Goal: Task Accomplishment & Management: Complete application form

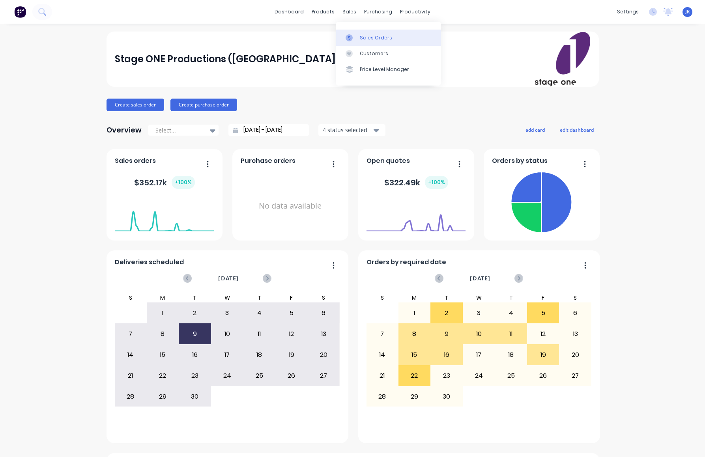
click at [373, 35] on div "Sales Orders" at bounding box center [376, 37] width 32 height 7
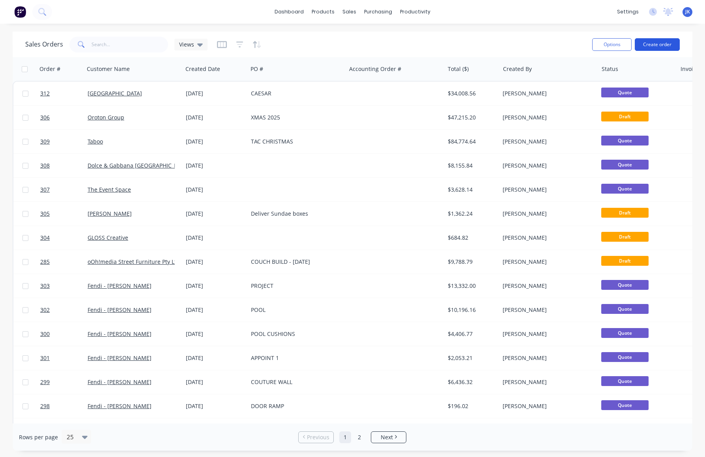
click at [651, 38] on button "Create order" at bounding box center [656, 44] width 45 height 13
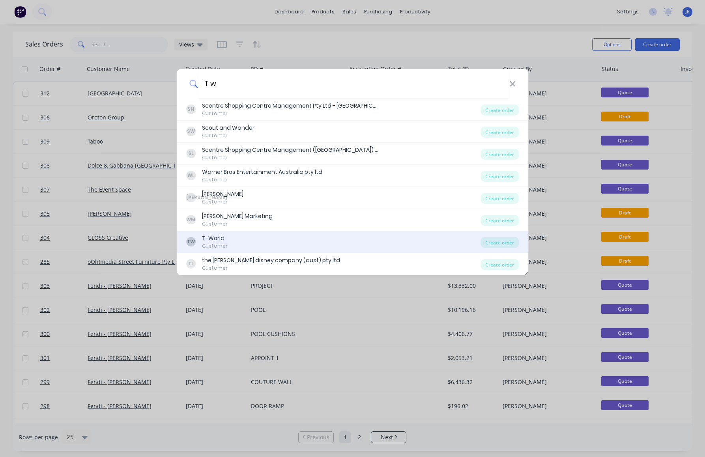
type input "T w"
click at [218, 237] on div "T-World" at bounding box center [215, 238] width 26 height 8
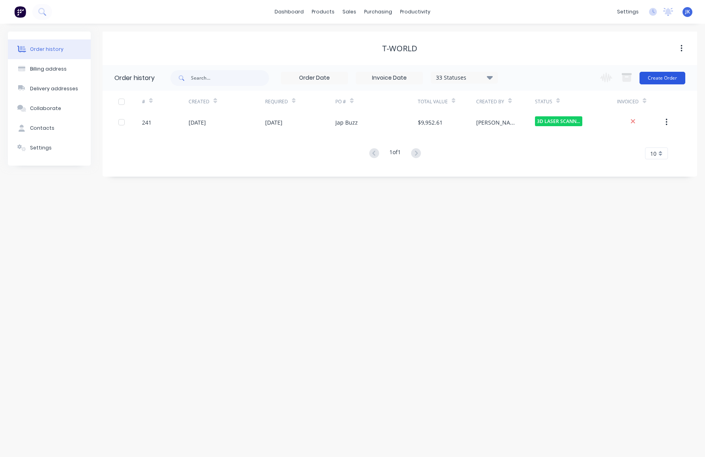
click at [660, 78] on button "Create Order" at bounding box center [662, 78] width 46 height 13
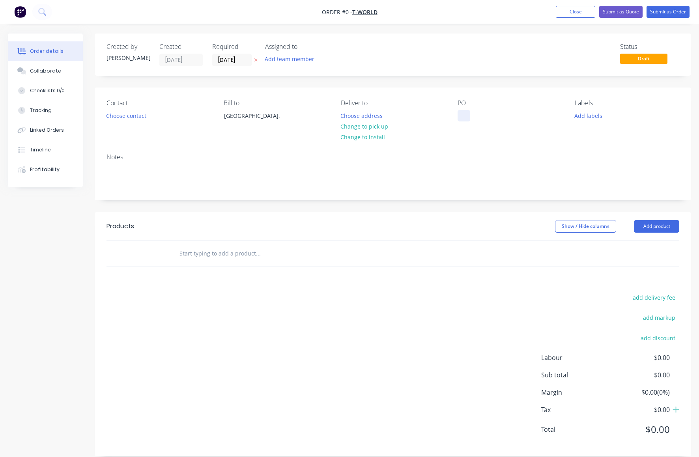
click at [461, 117] on div at bounding box center [463, 115] width 13 height 11
click at [647, 225] on div "Order details Collaborate Checklists 0/0 Tracking Linked Orders Timeline Profit…" at bounding box center [349, 251] width 699 height 435
click at [647, 225] on button "Add product" at bounding box center [656, 226] width 45 height 13
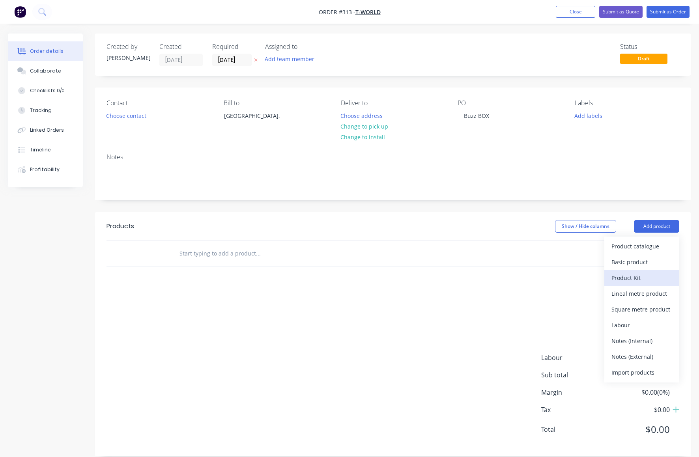
click at [630, 278] on div "Product Kit" at bounding box center [641, 277] width 61 height 11
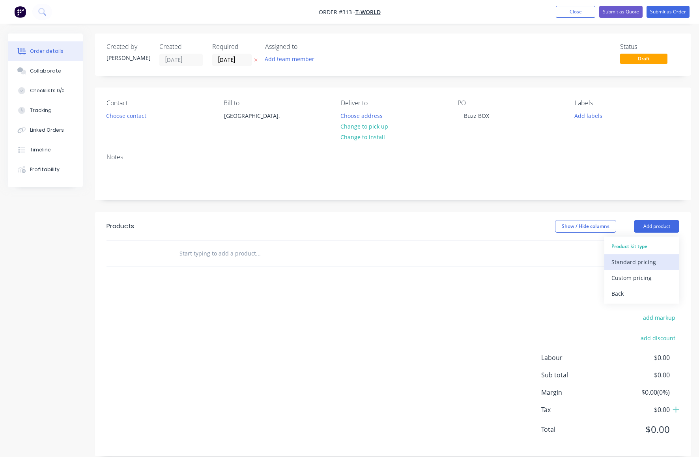
click at [627, 263] on div "Standard pricing" at bounding box center [641, 261] width 61 height 11
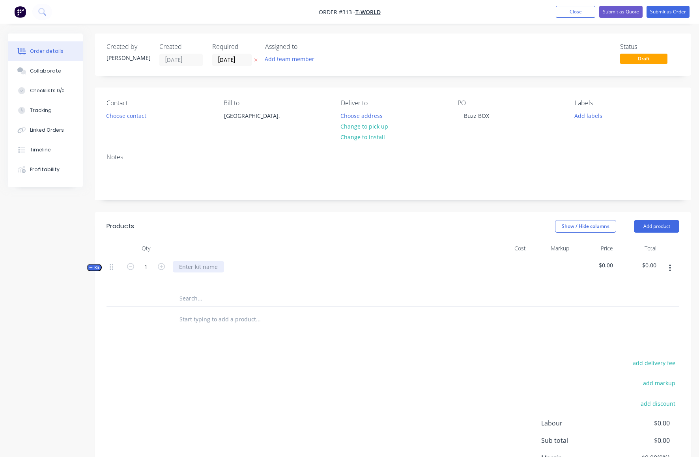
click at [188, 269] on div at bounding box center [198, 266] width 51 height 11
click at [196, 300] on input "text" at bounding box center [258, 299] width 158 height 16
click at [670, 267] on button "button" at bounding box center [669, 268] width 19 height 14
click at [645, 303] on div "Add product to kit" at bounding box center [641, 304] width 61 height 11
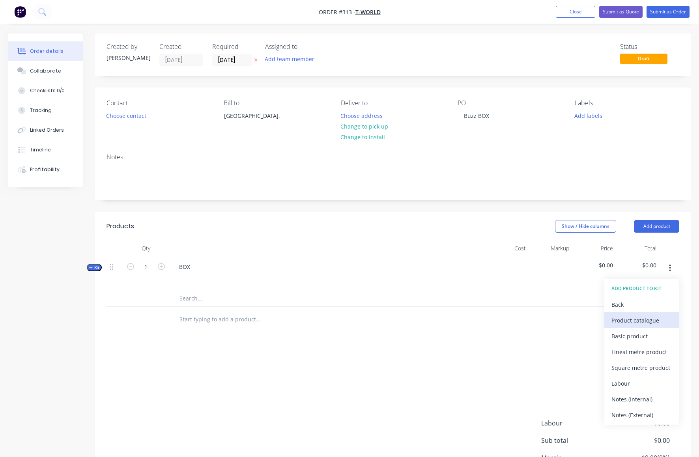
click at [623, 320] on div "Product catalogue" at bounding box center [641, 320] width 61 height 11
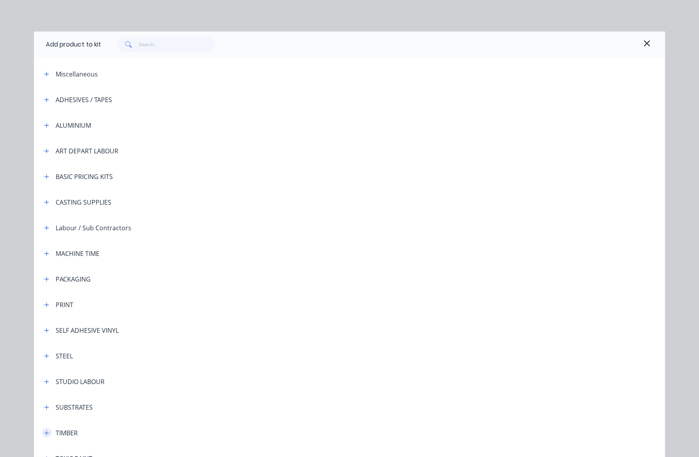
click at [45, 433] on icon "button" at bounding box center [47, 433] width 4 height 4
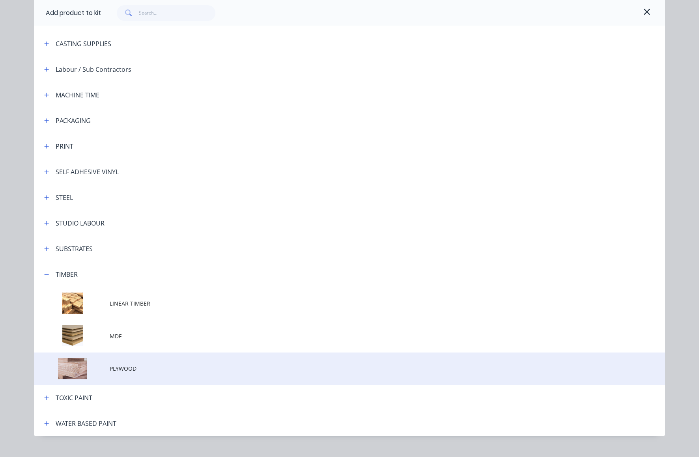
scroll to position [172, 0]
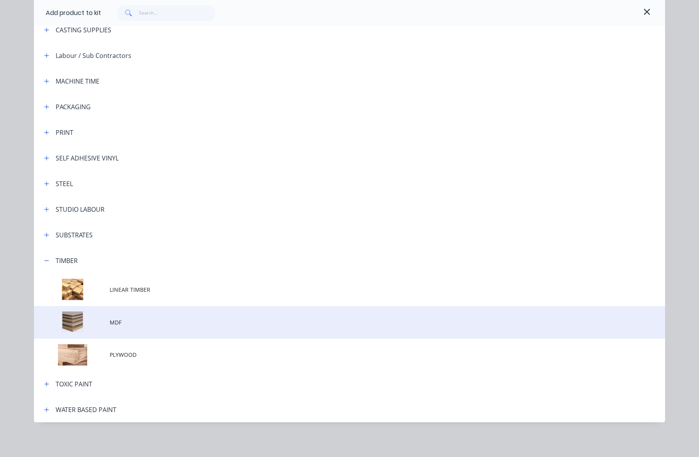
click at [76, 319] on td at bounding box center [72, 322] width 76 height 33
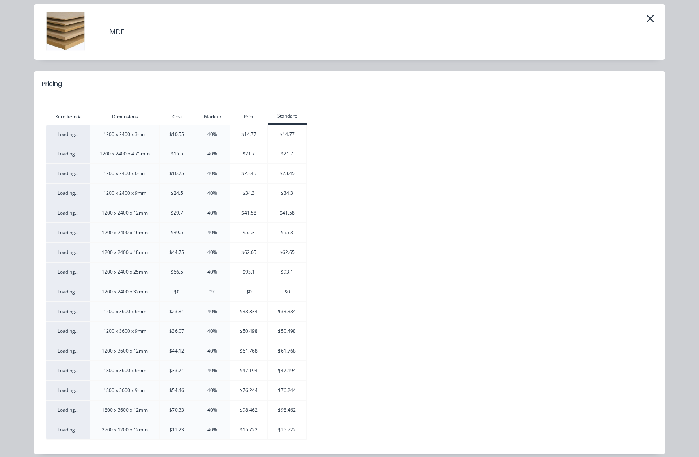
scroll to position [34, 0]
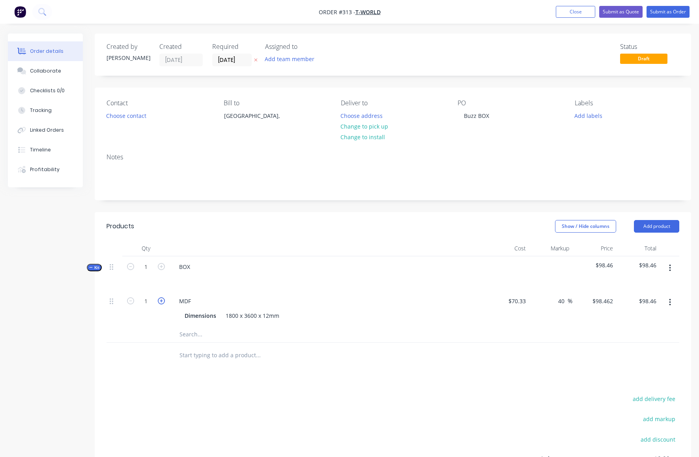
click at [161, 300] on icon "button" at bounding box center [161, 300] width 7 height 7
type input "2"
type input "$196.92"
click at [161, 300] on icon "button" at bounding box center [161, 300] width 7 height 7
type input "3"
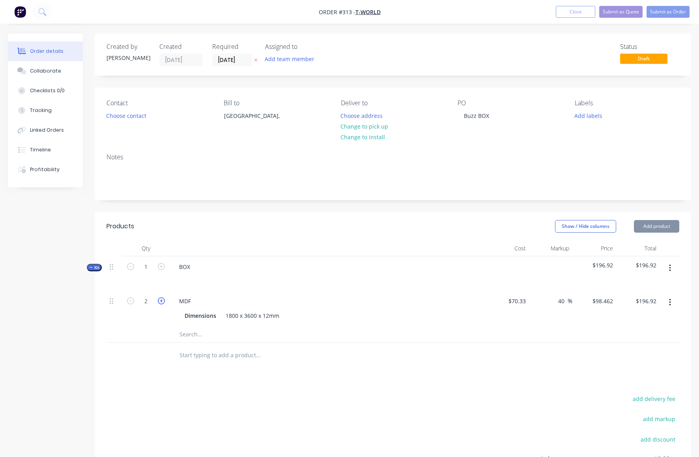
type input "$295.39"
click at [161, 300] on icon "button" at bounding box center [161, 300] width 7 height 7
type input "4"
type input "$393.85"
click at [161, 300] on icon "button" at bounding box center [161, 300] width 7 height 7
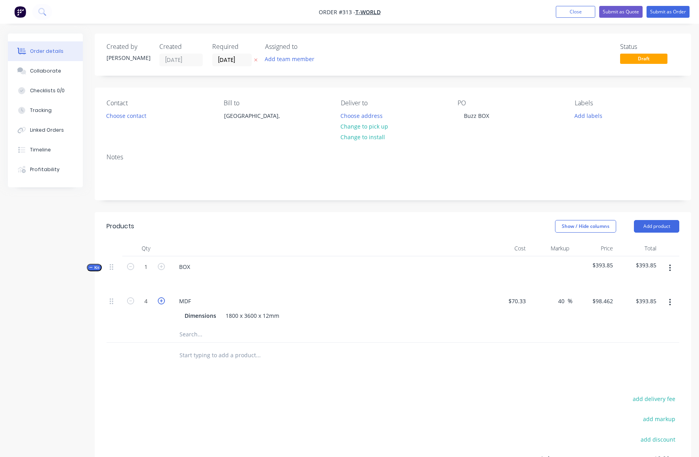
type input "5"
type input "$492.31"
click at [161, 300] on icon "button" at bounding box center [161, 300] width 7 height 7
type input "6"
type input "$590.77"
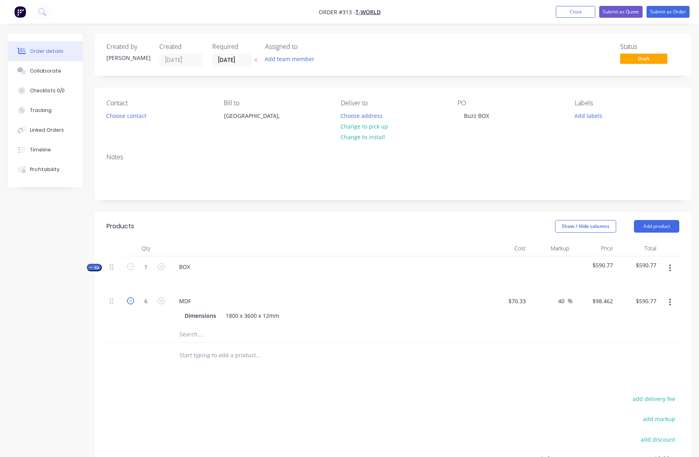
click at [131, 300] on icon "button" at bounding box center [130, 300] width 7 height 7
type input "5"
type input "$492.31"
click at [131, 300] on icon "button" at bounding box center [130, 300] width 7 height 7
type input "4"
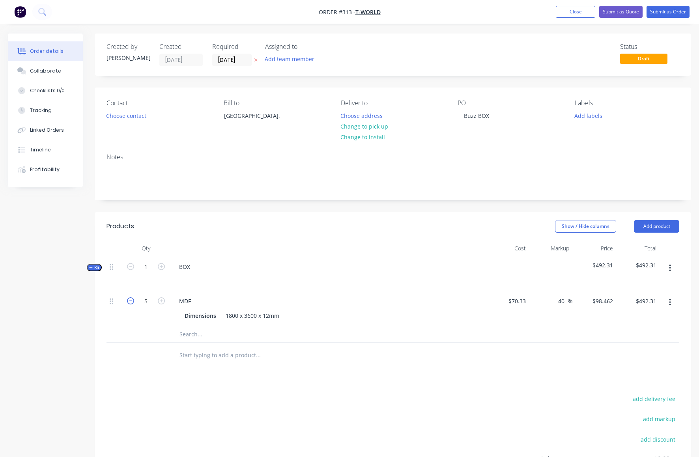
type input "$393.85"
click at [670, 267] on icon "button" at bounding box center [670, 268] width 2 height 9
click at [632, 304] on div "Add product to kit" at bounding box center [641, 304] width 61 height 11
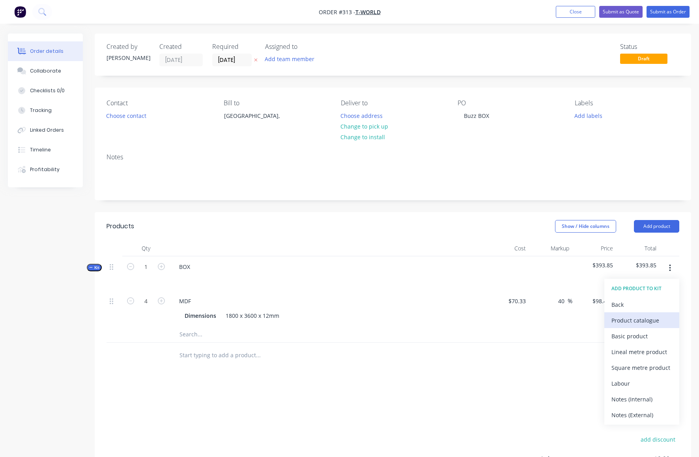
click at [620, 321] on div "Product catalogue" at bounding box center [641, 320] width 61 height 11
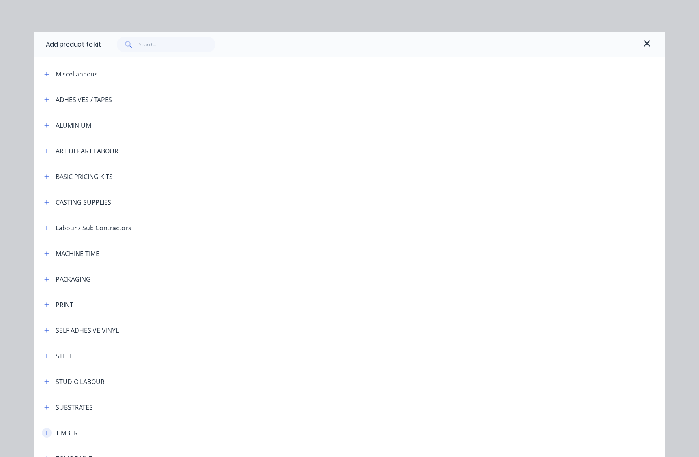
click at [45, 432] on icon "button" at bounding box center [46, 433] width 5 height 6
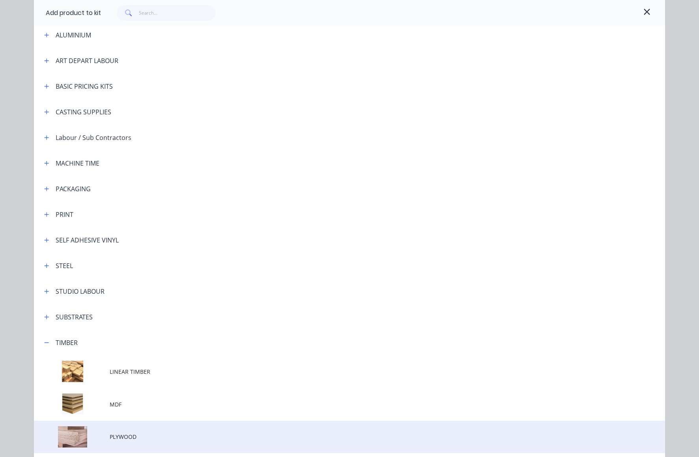
scroll to position [114, 0]
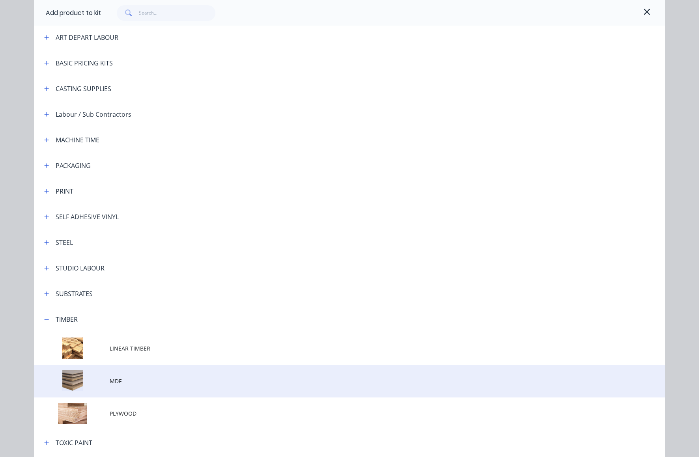
click at [69, 380] on td at bounding box center [72, 381] width 76 height 33
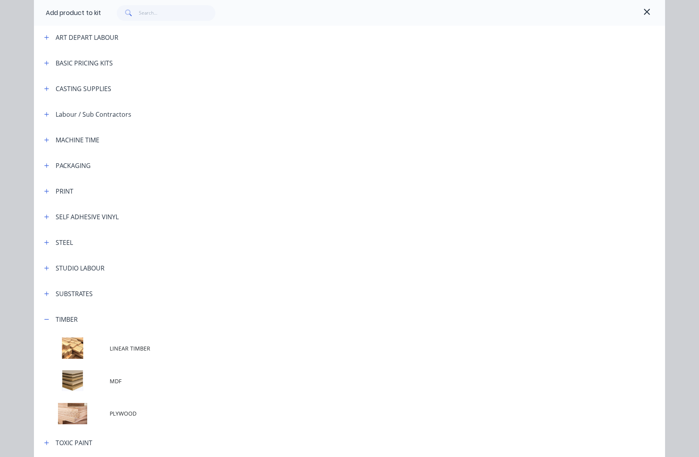
scroll to position [0, 0]
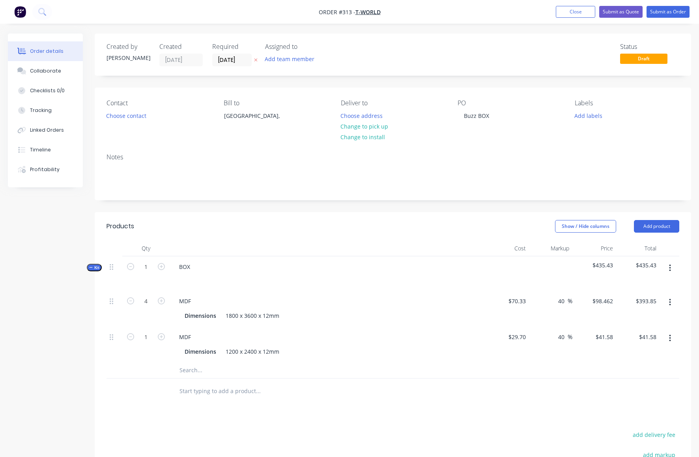
drag, startPoint x: 136, startPoint y: 363, endPoint x: 146, endPoint y: 352, distance: 15.1
click at [136, 363] on div at bounding box center [145, 370] width 47 height 16
click at [162, 334] on icon "button" at bounding box center [161, 336] width 7 height 7
type input "2"
type input "$83.16"
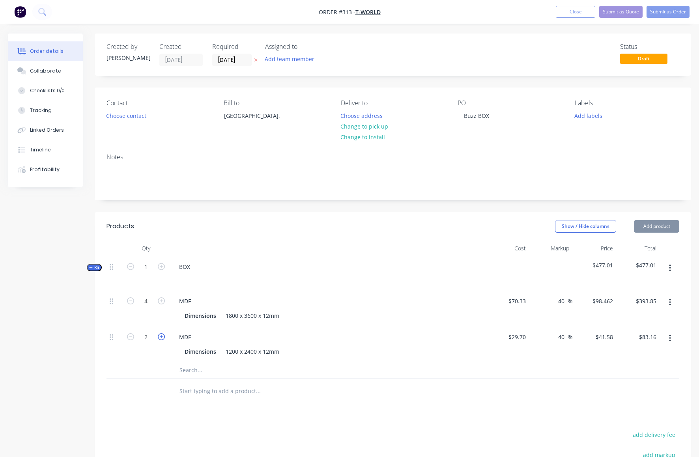
click at [162, 334] on icon "button" at bounding box center [161, 336] width 7 height 7
type input "3"
type input "$124.74"
click at [162, 334] on icon "button" at bounding box center [161, 336] width 7 height 7
type input "4"
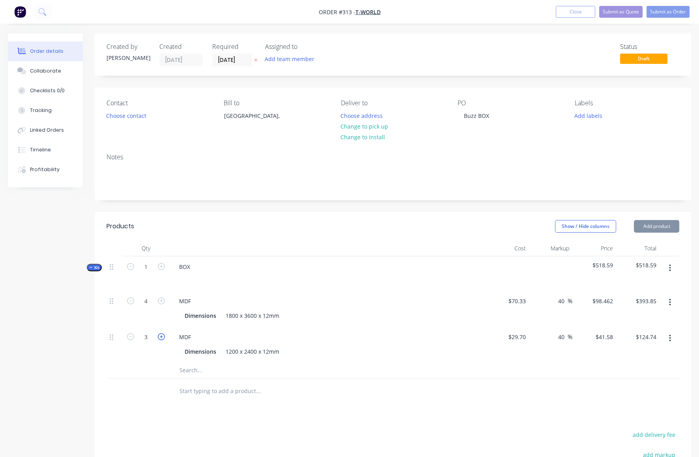
type input "$166.32"
click at [669, 267] on icon "button" at bounding box center [670, 268] width 2 height 9
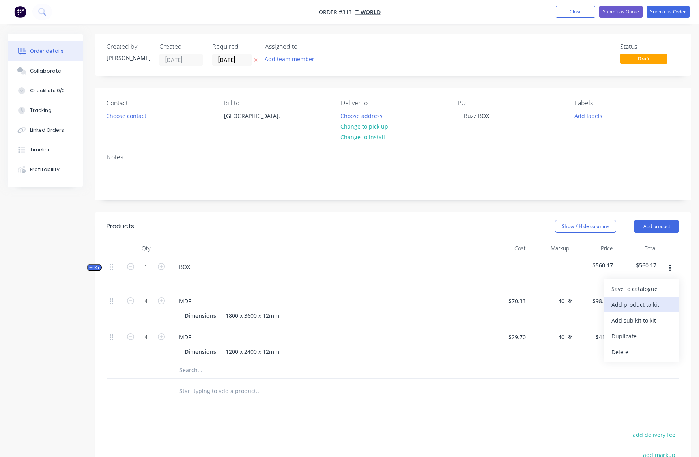
click at [647, 305] on div "Add product to kit" at bounding box center [641, 304] width 61 height 11
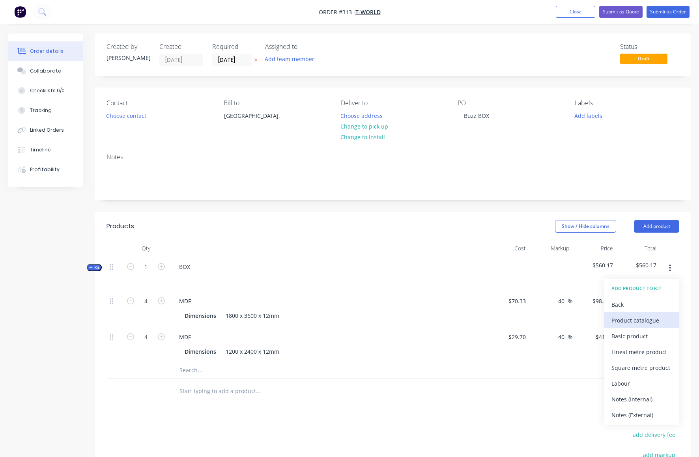
click at [634, 321] on div "Product catalogue" at bounding box center [641, 320] width 61 height 11
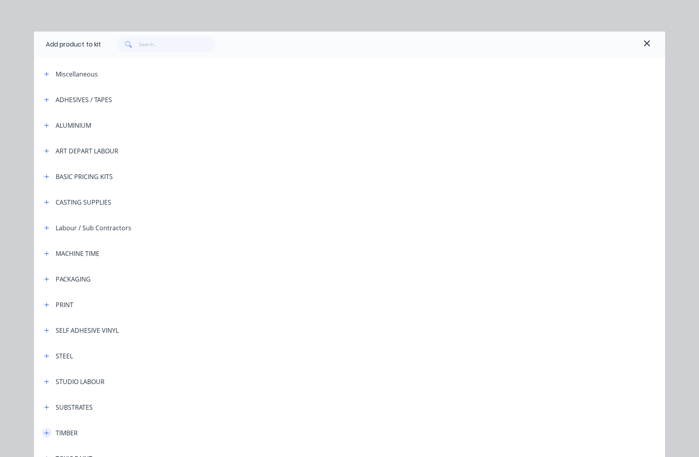
click at [45, 431] on icon "button" at bounding box center [46, 433] width 5 height 6
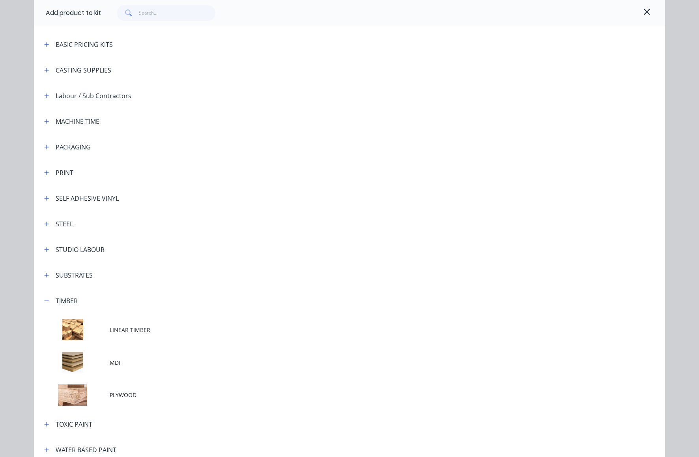
click at [68, 329] on td at bounding box center [72, 329] width 76 height 33
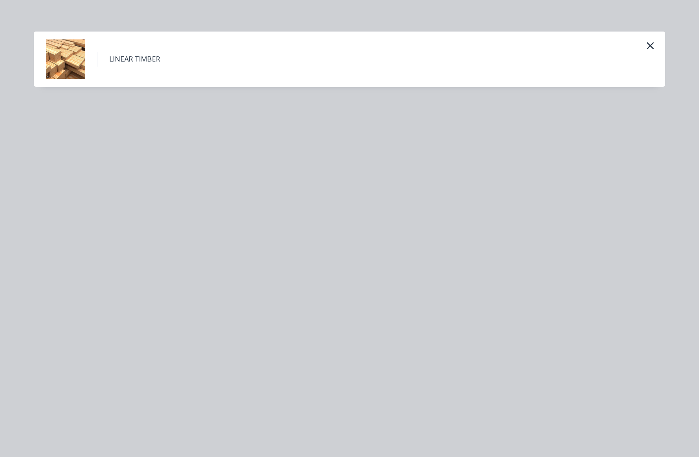
scroll to position [0, 0]
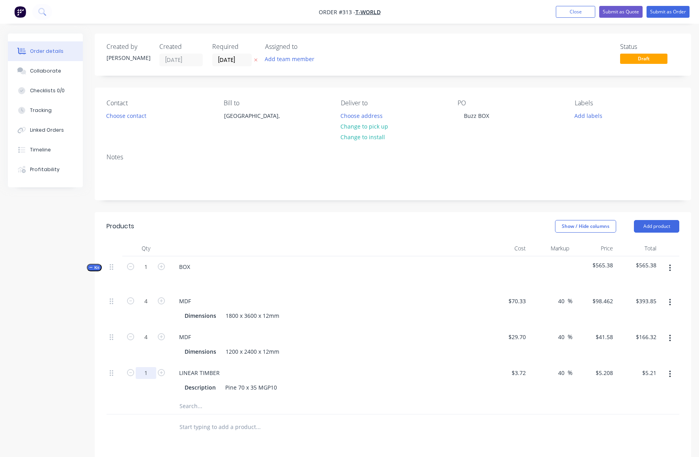
click at [147, 373] on input "1" at bounding box center [146, 373] width 21 height 12
type input "20"
type input "$104.16"
click at [321, 363] on div "LINEAR TIMBER Description Pine 70 x 35 MGP10" at bounding box center [327, 380] width 315 height 36
drag, startPoint x: 671, startPoint y: 265, endPoint x: 670, endPoint y: 270, distance: 4.4
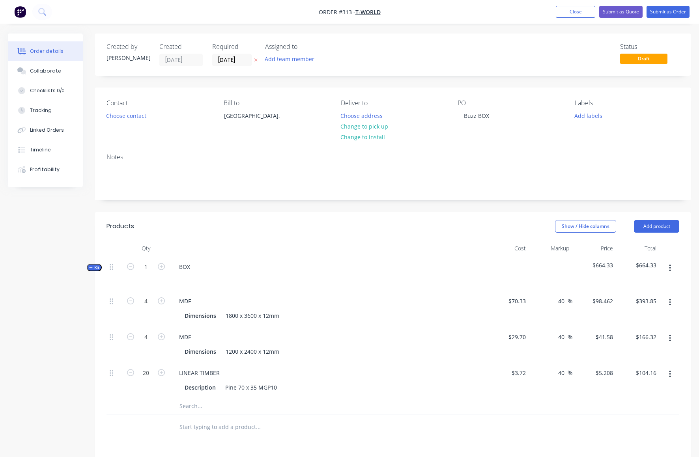
click at [671, 265] on button "button" at bounding box center [669, 268] width 19 height 14
click at [638, 305] on div "Add product to kit" at bounding box center [641, 304] width 61 height 11
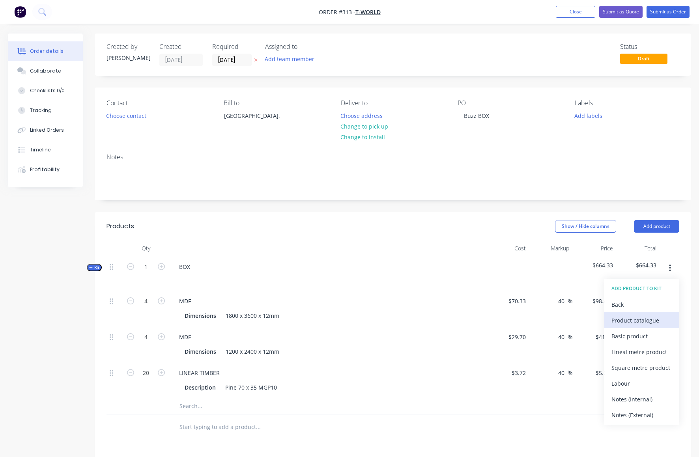
click at [634, 321] on div "Product catalogue" at bounding box center [641, 320] width 61 height 11
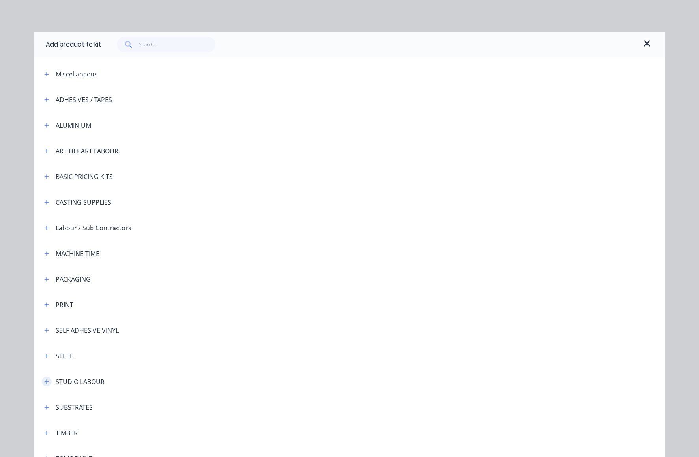
click at [45, 381] on icon "button" at bounding box center [46, 382] width 5 height 6
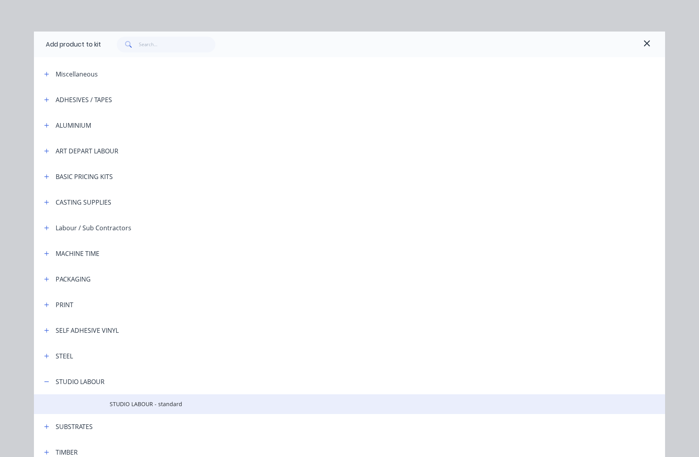
click at [112, 403] on span "STUDIO LABOUR - standard" at bounding box center [332, 404] width 444 height 8
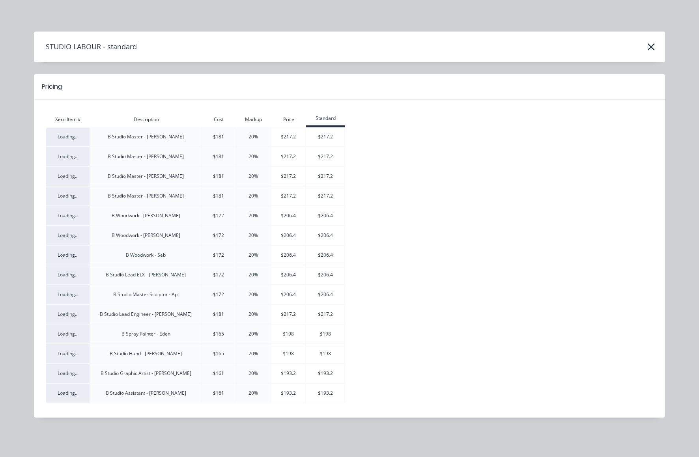
scroll to position [8, 0]
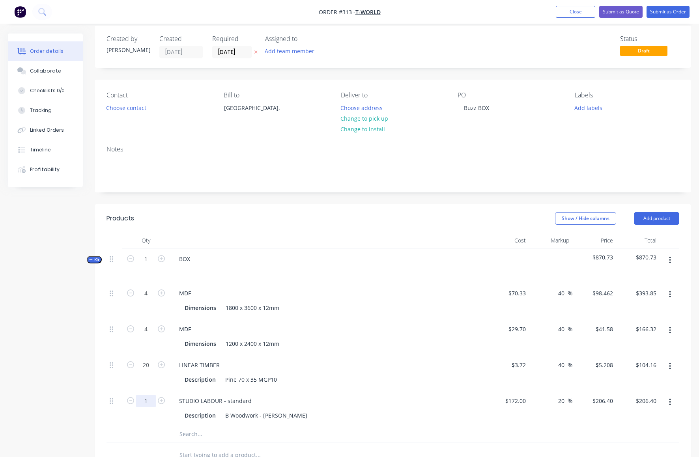
drag, startPoint x: 144, startPoint y: 402, endPoint x: 148, endPoint y: 401, distance: 4.0
click at [148, 401] on input "1" at bounding box center [146, 401] width 21 height 12
type input "7.5"
type input "$1,548.00"
click at [385, 372] on div "LINEAR TIMBER Description Pine 70 x 35 MGP10" at bounding box center [327, 372] width 315 height 36
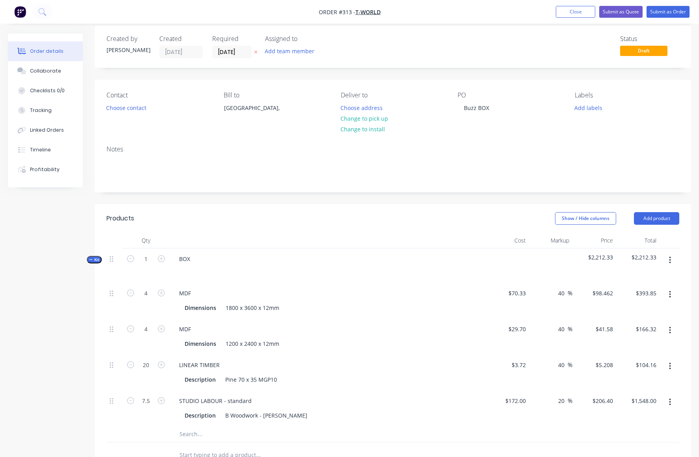
click at [670, 259] on icon "button" at bounding box center [670, 260] width 2 height 9
click at [653, 297] on div "Add product to kit" at bounding box center [641, 296] width 61 height 11
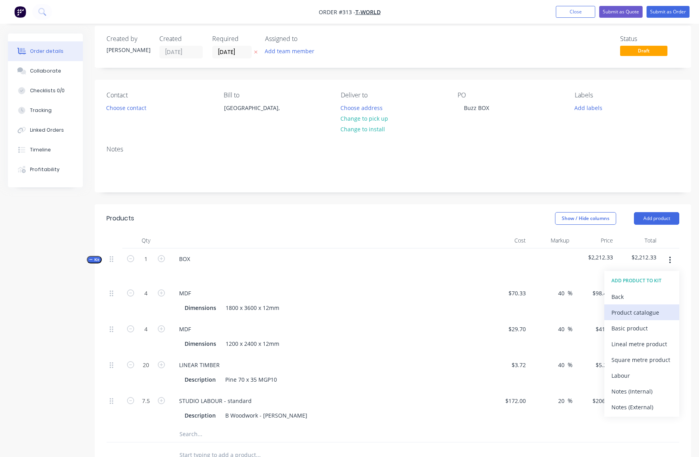
click at [644, 313] on div "Product catalogue" at bounding box center [641, 312] width 61 height 11
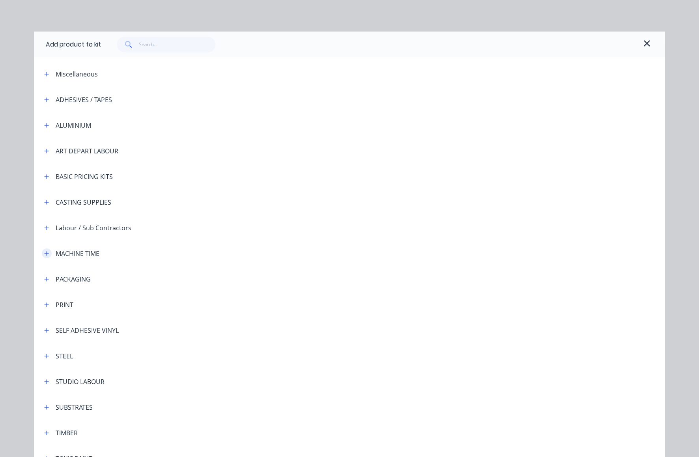
click at [45, 253] on icon "button" at bounding box center [47, 253] width 4 height 4
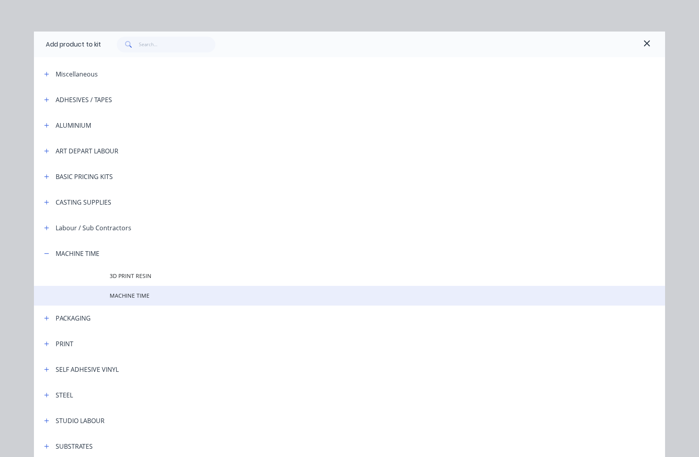
click at [121, 295] on span "MACHINE TIME" at bounding box center [332, 295] width 444 height 8
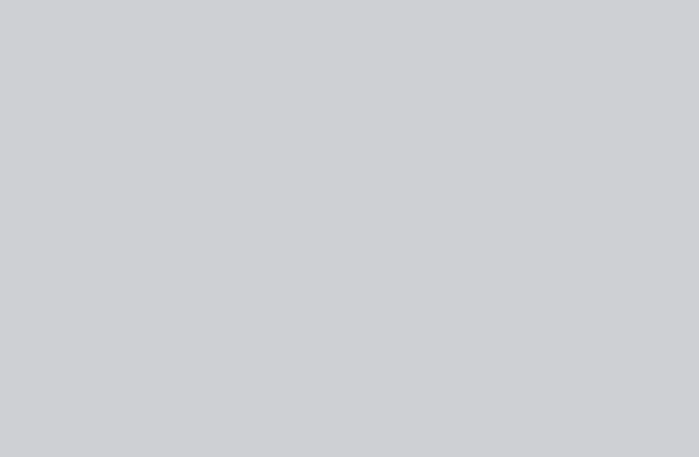
drag, startPoint x: 301, startPoint y: 136, endPoint x: 290, endPoint y: 138, distance: 11.3
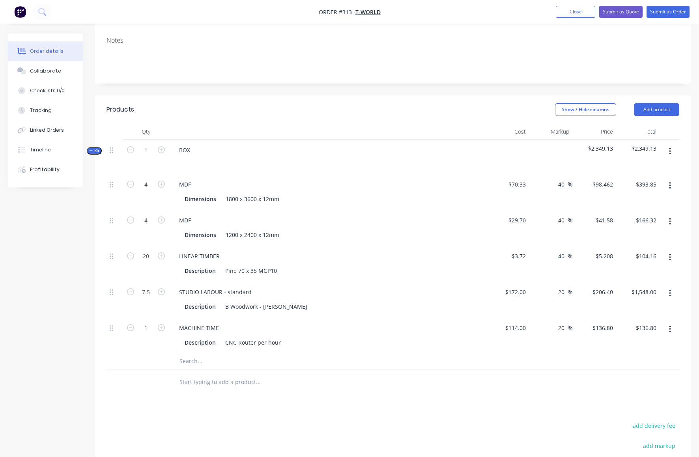
scroll to position [155, 0]
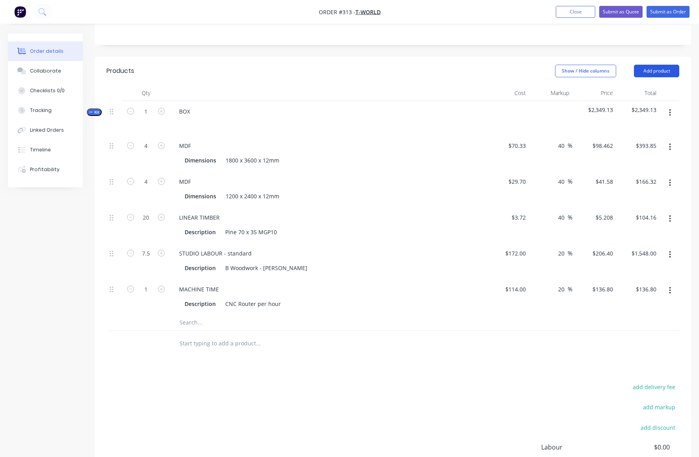
click at [665, 70] on button "Add product" at bounding box center [656, 71] width 45 height 13
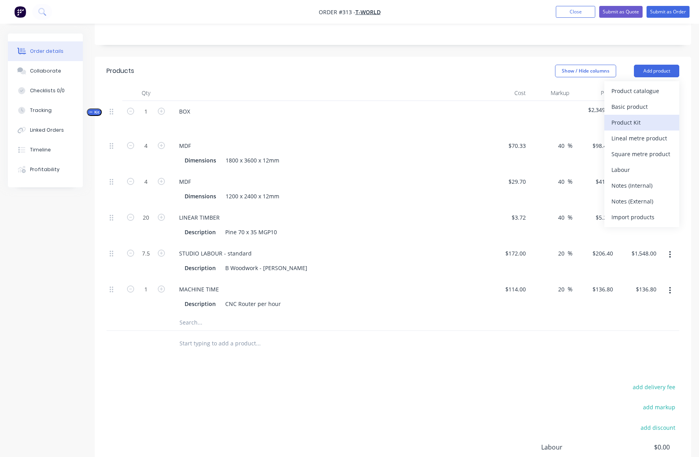
click at [621, 120] on div "Product Kit" at bounding box center [641, 122] width 61 height 11
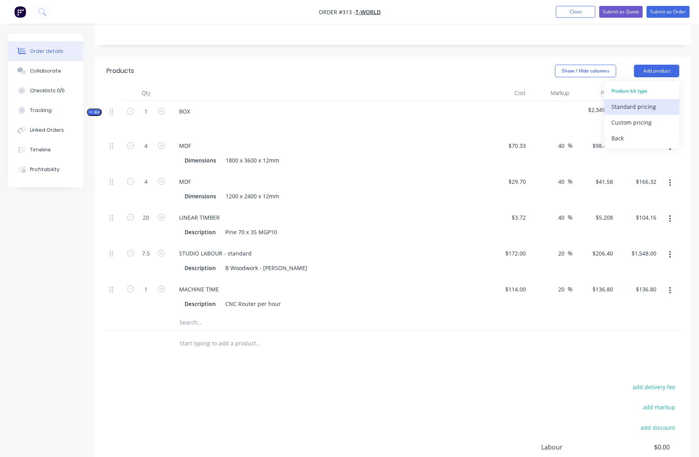
click at [625, 106] on div "Standard pricing" at bounding box center [641, 106] width 61 height 11
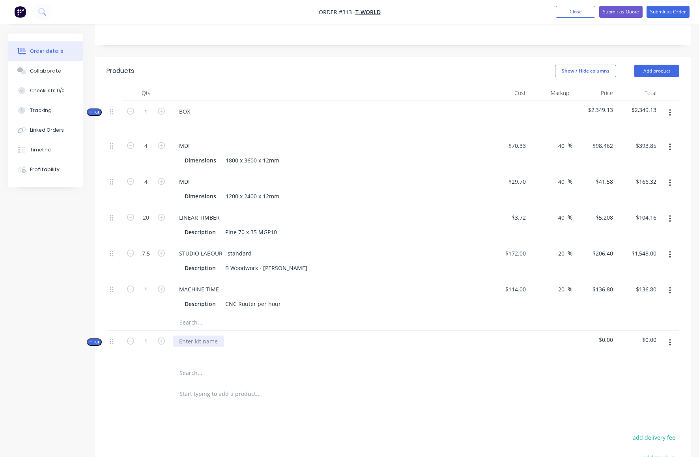
click at [181, 344] on div at bounding box center [198, 341] width 51 height 11
click at [668, 340] on button "button" at bounding box center [669, 343] width 19 height 14
click at [635, 380] on div "Add product to kit" at bounding box center [641, 378] width 61 height 11
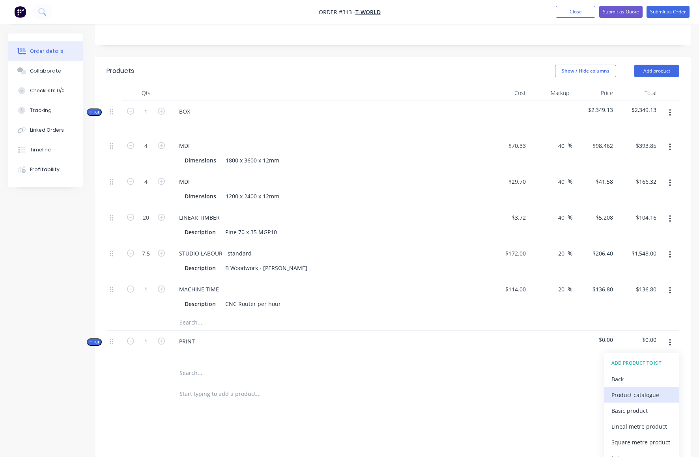
click at [630, 394] on div "Product catalogue" at bounding box center [641, 394] width 61 height 11
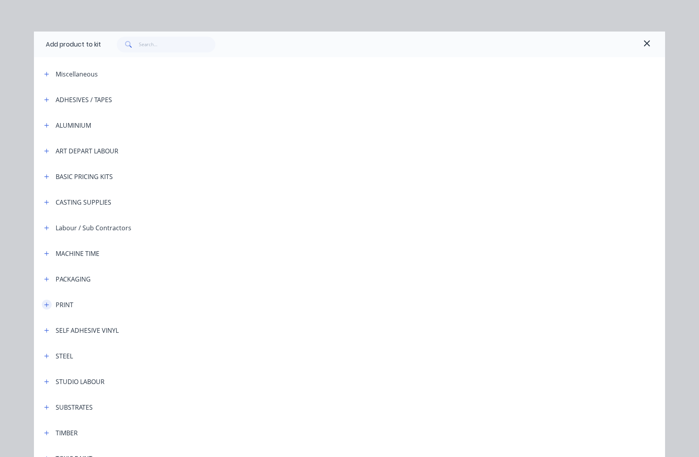
click at [45, 306] on icon "button" at bounding box center [46, 305] width 5 height 6
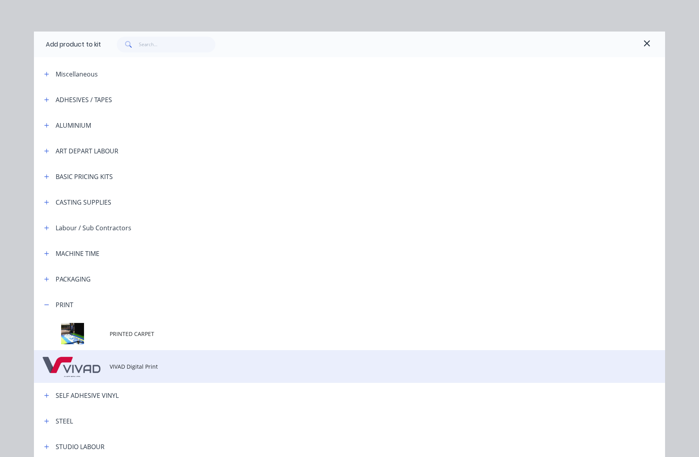
click at [111, 365] on span "VIVAD Digital Print" at bounding box center [332, 366] width 444 height 8
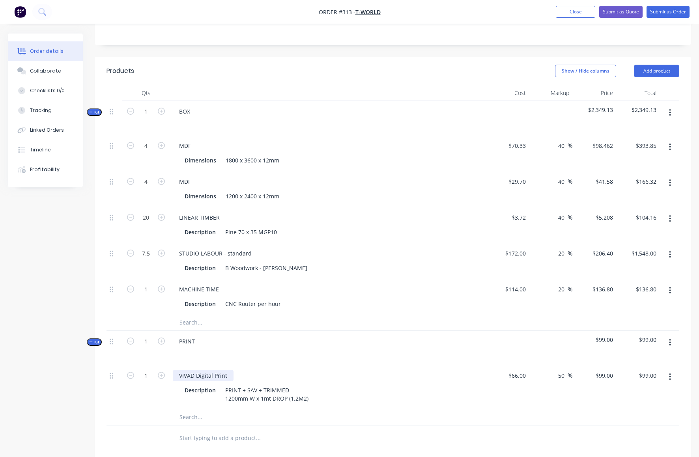
click at [228, 375] on div "VIVAD Digital Print" at bounding box center [203, 375] width 61 height 11
drag, startPoint x: 144, startPoint y: 375, endPoint x: 148, endPoint y: 375, distance: 4.4
click at [148, 375] on input "1" at bounding box center [146, 376] width 21 height 12
type input "6"
type input "$594.00"
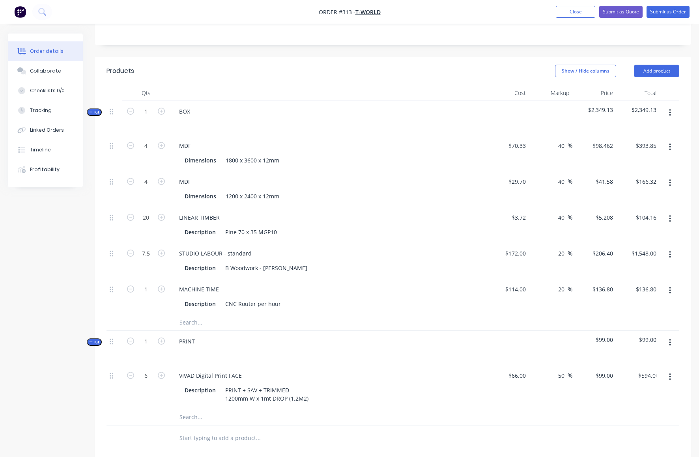
click at [373, 351] on div at bounding box center [327, 352] width 309 height 11
click at [670, 341] on icon "button" at bounding box center [670, 342] width 2 height 9
click at [654, 380] on div "Add product to kit" at bounding box center [641, 378] width 61 height 11
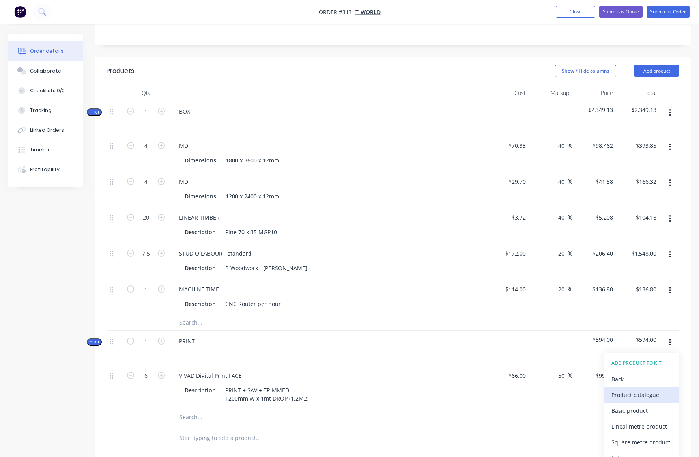
click at [632, 395] on div "Product catalogue" at bounding box center [641, 394] width 61 height 11
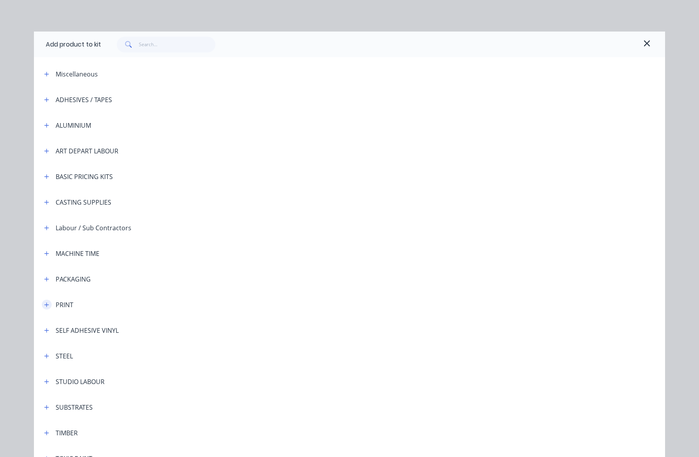
click at [44, 303] on icon "button" at bounding box center [46, 305] width 5 height 6
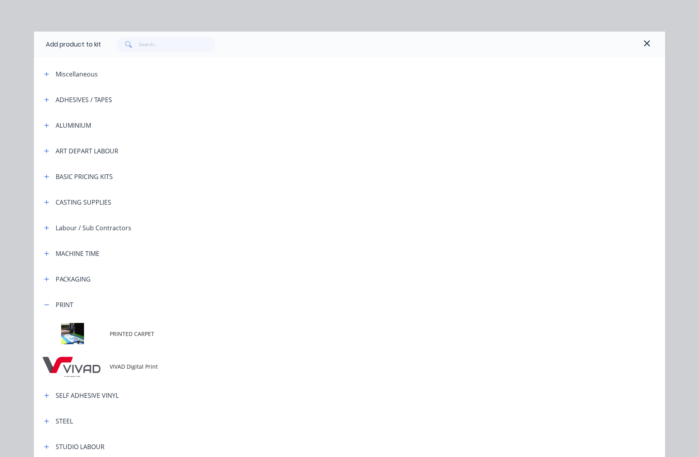
click at [118, 367] on span "VIVAD Digital Print" at bounding box center [332, 366] width 444 height 8
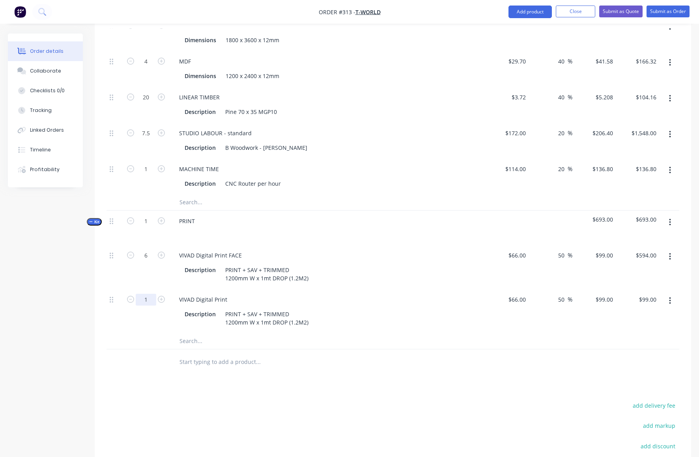
scroll to position [276, 0]
click at [147, 298] on input "1" at bounding box center [146, 299] width 21 height 12
type input "6"
type input "$594.00"
click at [408, 328] on div "VIVAD Digital Print Description PRINT + SAV + TRIMMED 1200mm W x 1mt DROP (1.2M…" at bounding box center [327, 311] width 315 height 44
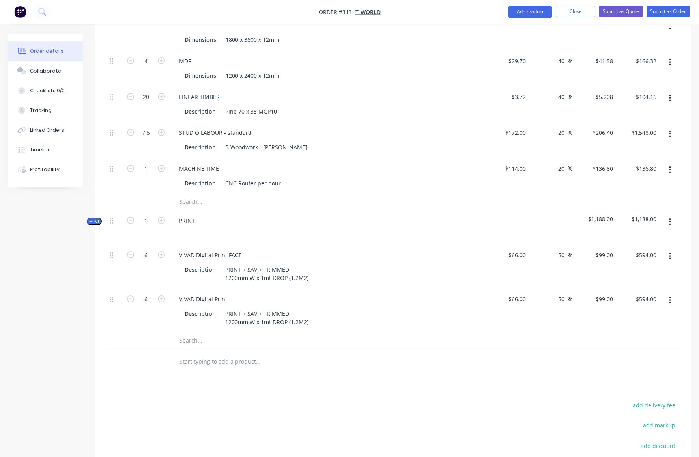
click at [670, 221] on icon "button" at bounding box center [670, 222] width 2 height 9
click at [645, 258] on div "Add product to kit" at bounding box center [641, 258] width 61 height 11
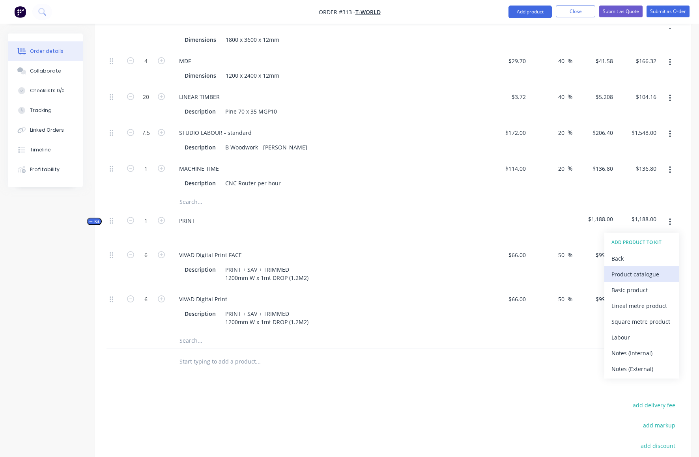
click at [630, 274] on div "Product catalogue" at bounding box center [641, 274] width 61 height 11
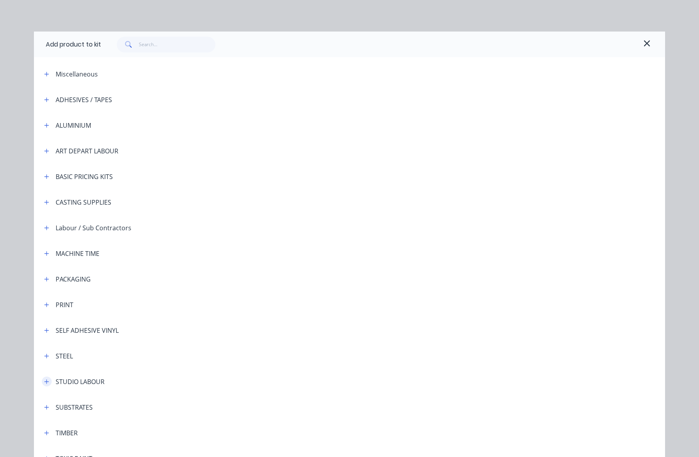
click at [44, 380] on icon "button" at bounding box center [46, 382] width 5 height 6
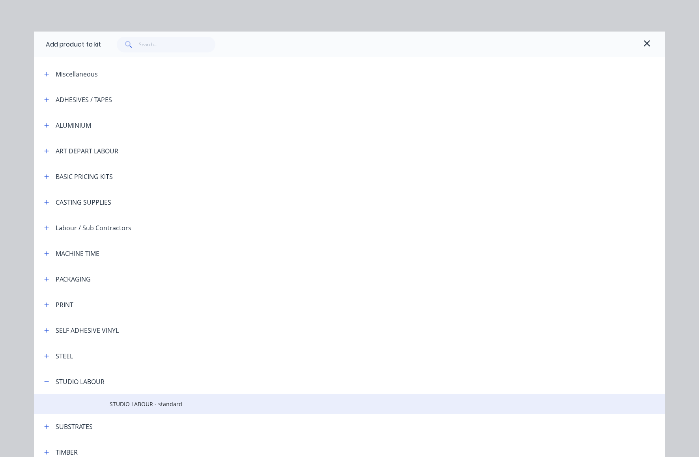
click at [154, 405] on span "STUDIO LABOUR - standard" at bounding box center [332, 404] width 444 height 8
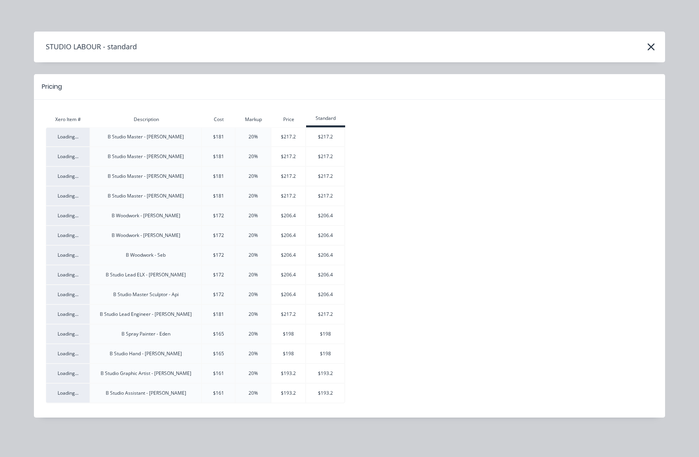
scroll to position [278, 0]
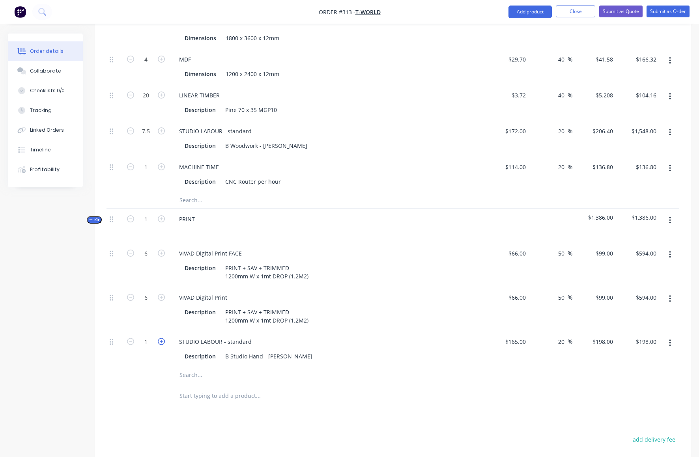
click at [162, 341] on icon "button" at bounding box center [161, 341] width 7 height 7
type input "2"
type input "$396.00"
click at [162, 341] on icon "button" at bounding box center [161, 341] width 7 height 7
type input "3"
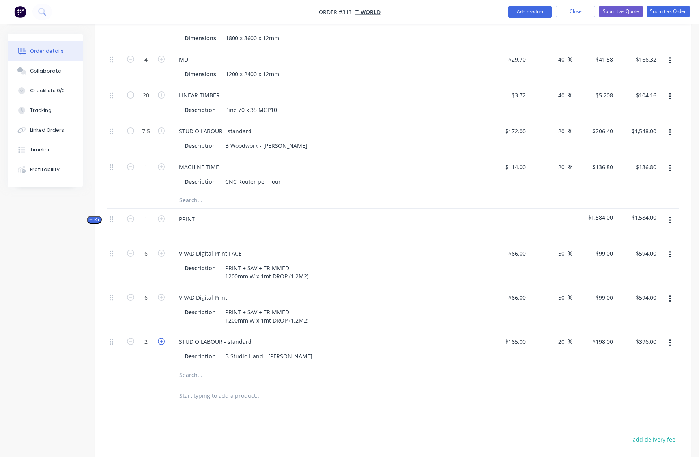
type input "$594.00"
click at [162, 341] on icon "button" at bounding box center [161, 341] width 7 height 7
type input "4"
type input "$792.00"
click at [162, 341] on icon "button" at bounding box center [161, 341] width 7 height 7
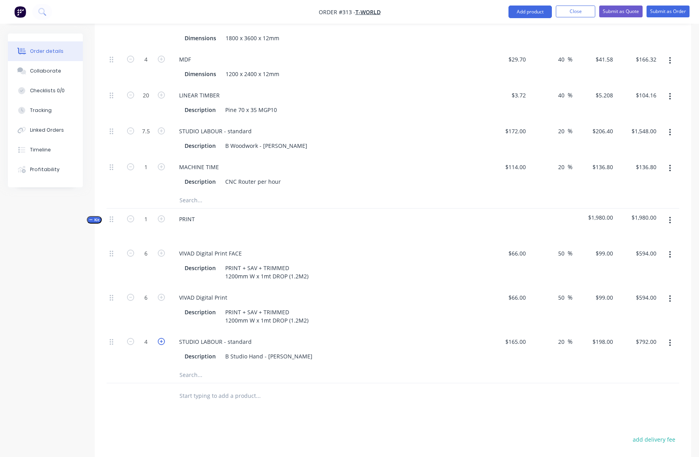
type input "5"
type input "$990.00"
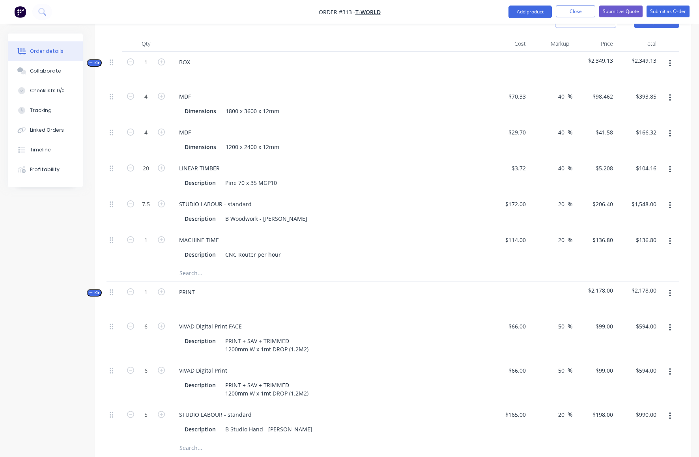
scroll to position [195, 0]
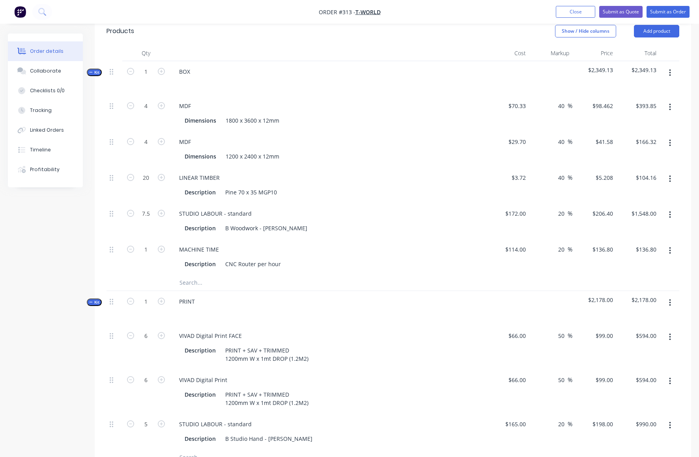
click at [671, 71] on button "button" at bounding box center [669, 73] width 19 height 14
click at [634, 110] on div "Add product to kit" at bounding box center [641, 109] width 61 height 11
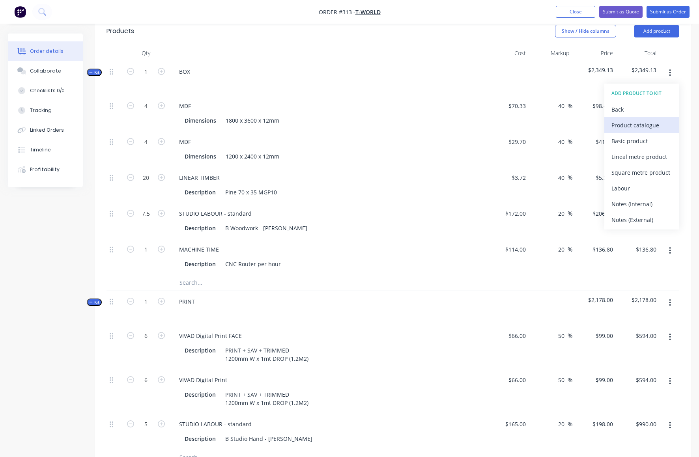
click at [627, 126] on div "Product catalogue" at bounding box center [641, 124] width 61 height 11
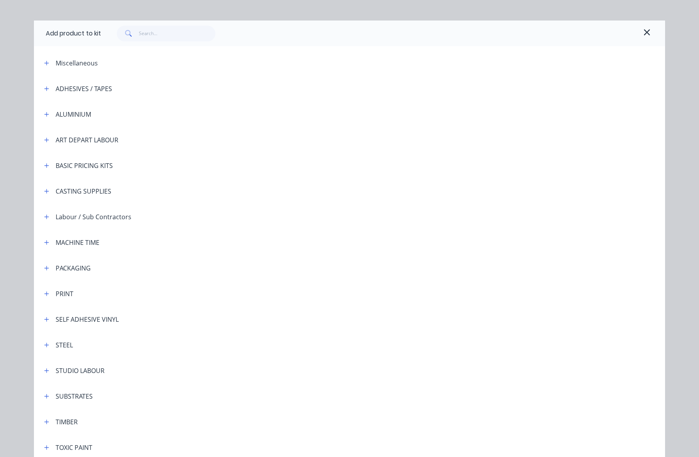
scroll to position [55, 0]
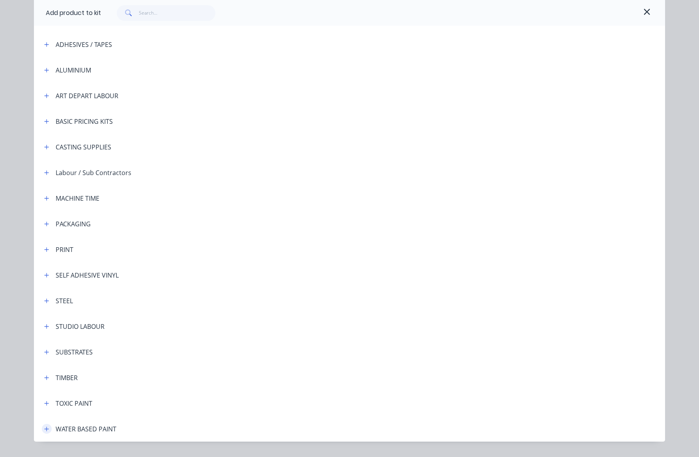
click at [44, 428] on icon "button" at bounding box center [46, 429] width 5 height 6
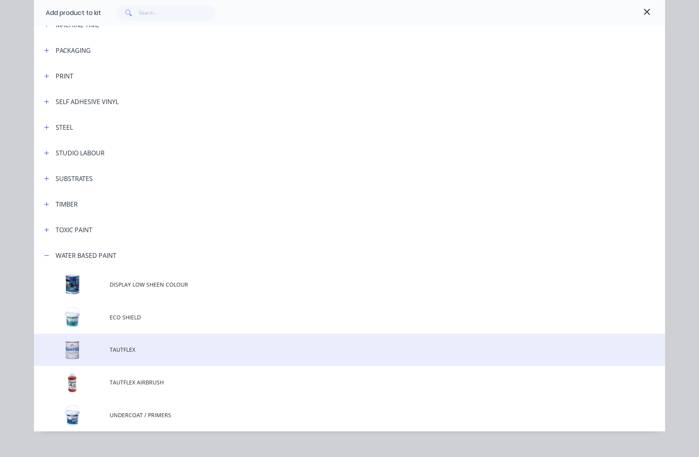
scroll to position [238, 0]
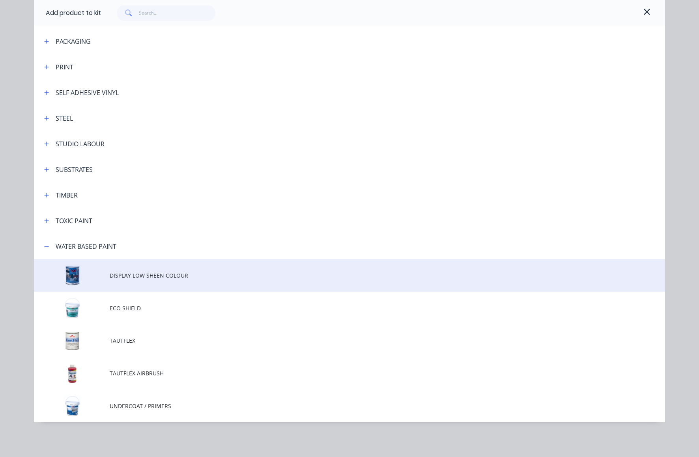
click at [112, 274] on span "DISPLAY LOW SHEEN COLOUR" at bounding box center [332, 275] width 444 height 8
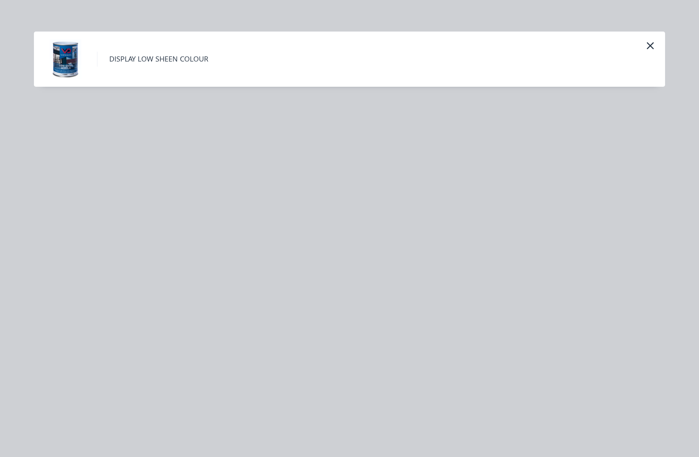
scroll to position [0, 0]
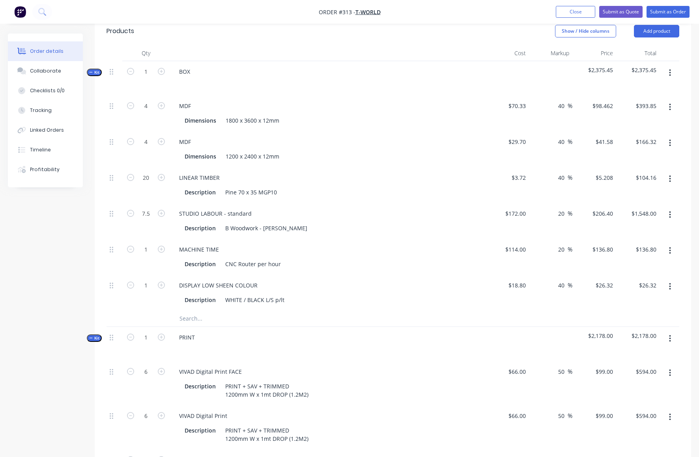
click at [670, 70] on icon "button" at bounding box center [670, 72] width 2 height 7
click at [638, 110] on div "Add product to kit" at bounding box center [641, 109] width 61 height 11
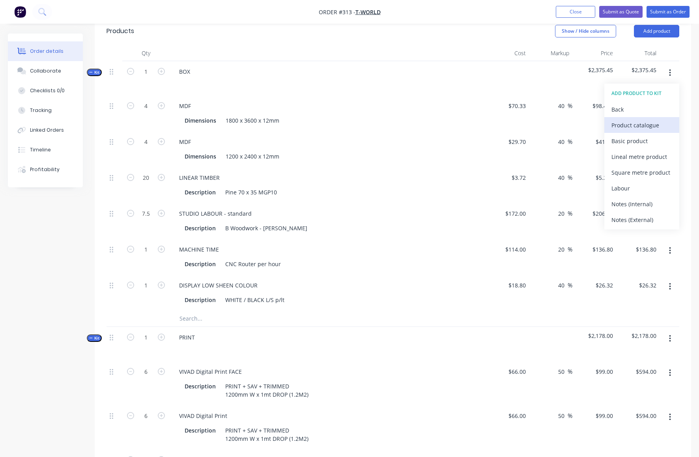
click at [631, 126] on div "Product catalogue" at bounding box center [641, 124] width 61 height 11
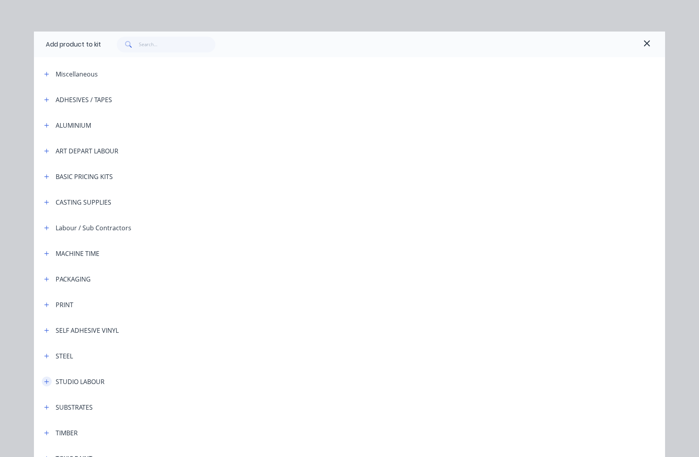
click at [44, 380] on icon "button" at bounding box center [46, 382] width 5 height 6
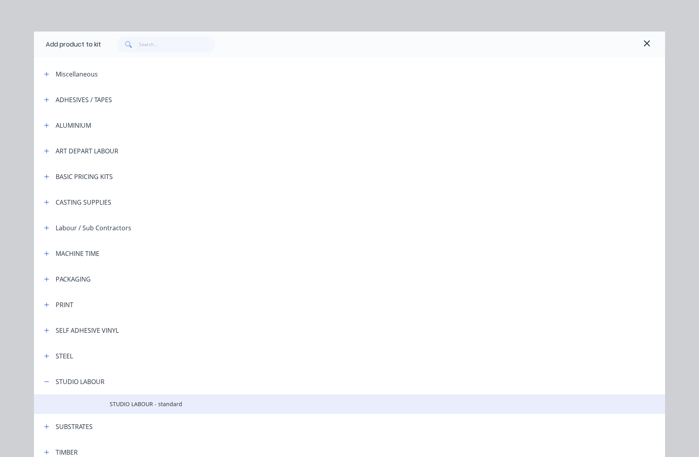
scroll to position [2, 0]
click at [112, 402] on span "STUDIO LABOUR - standard" at bounding box center [332, 402] width 444 height 8
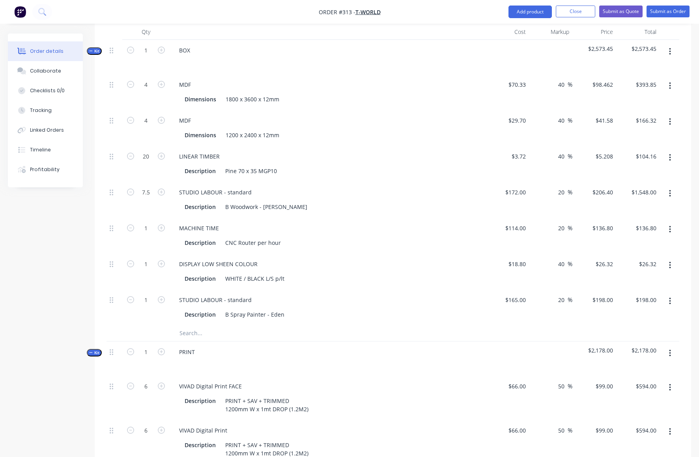
scroll to position [218, 0]
click at [162, 297] on icon "button" at bounding box center [161, 298] width 7 height 7
type input "2"
type input "$396.00"
click at [162, 297] on icon "button" at bounding box center [161, 298] width 7 height 7
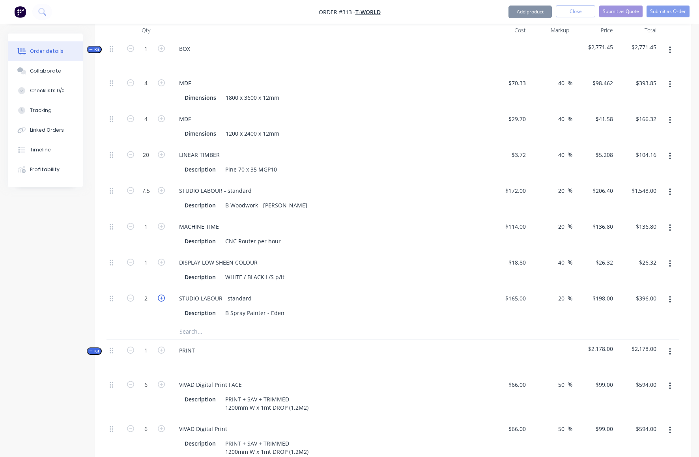
type input "3"
type input "$594.00"
click at [162, 297] on icon "button" at bounding box center [161, 298] width 7 height 7
type input "4"
type input "$792.00"
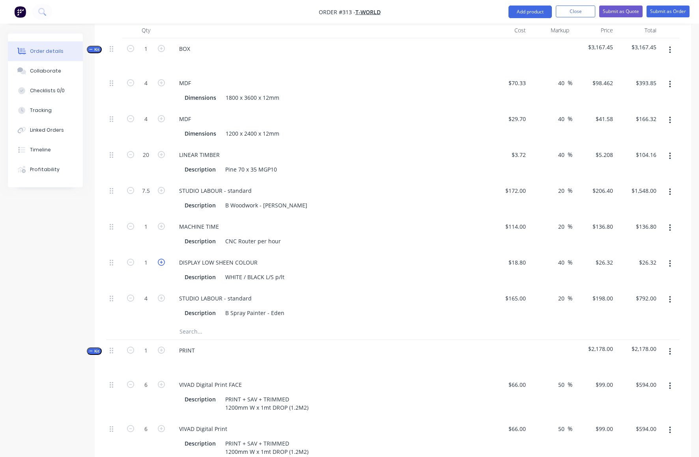
click at [161, 262] on icon "button" at bounding box center [161, 262] width 7 height 7
type input "2"
type input "$52.64"
click at [161, 262] on icon "button" at bounding box center [161, 262] width 7 height 7
type input "3"
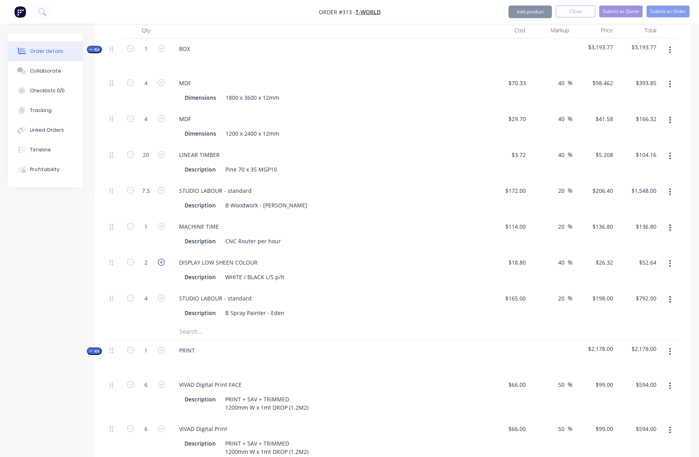
type input "$78.96"
click at [385, 289] on div "STUDIO LABOUR - standard Description B Spray Painter - Eden" at bounding box center [327, 306] width 315 height 36
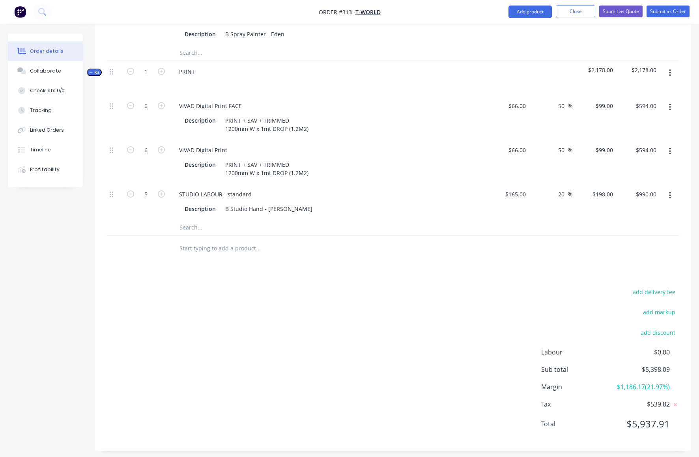
scroll to position [497, 0]
click at [537, 10] on button "Add product" at bounding box center [529, 12] width 43 height 13
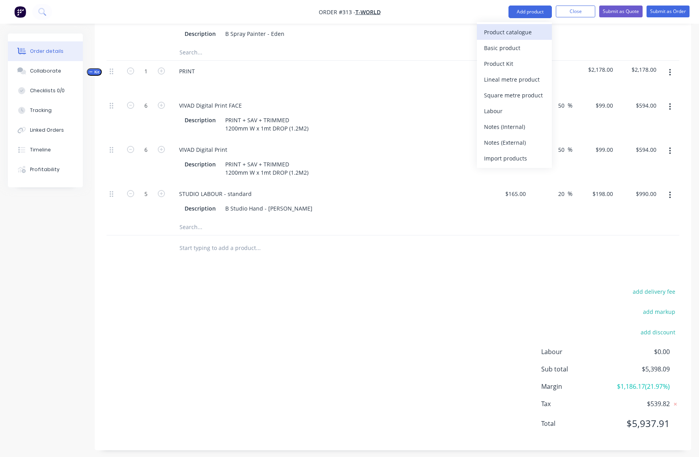
click at [511, 32] on div "Product catalogue" at bounding box center [514, 31] width 61 height 11
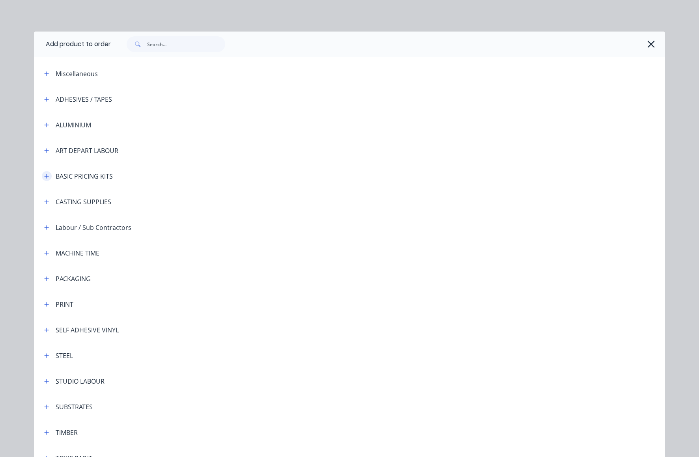
click at [44, 177] on icon "button" at bounding box center [46, 176] width 5 height 6
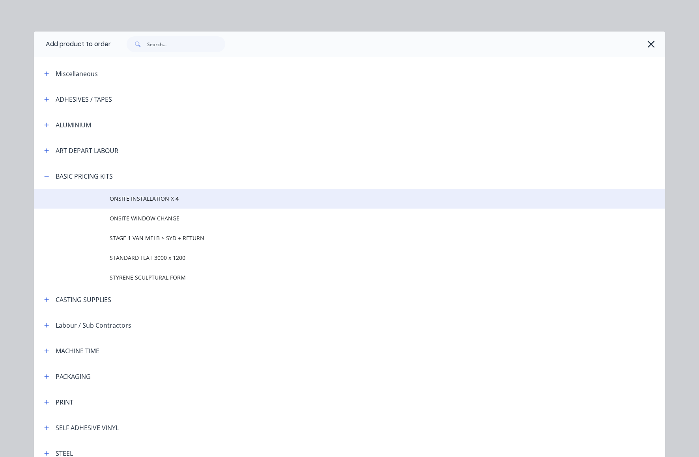
click at [123, 198] on span "ONSITE INSTALLATION X 4" at bounding box center [332, 198] width 444 height 8
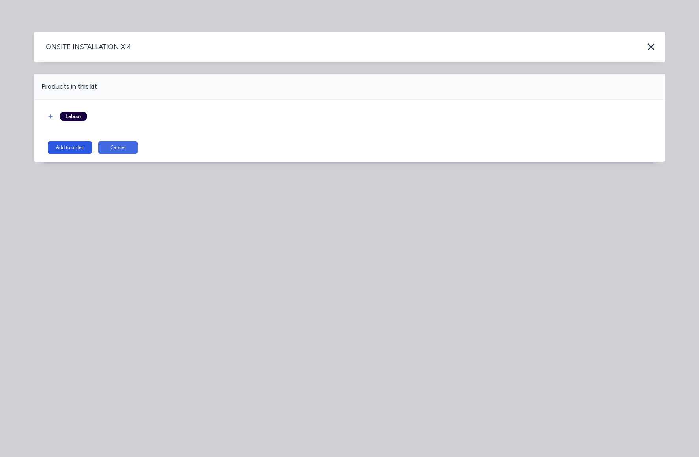
click at [67, 147] on button "Add to order" at bounding box center [70, 147] width 44 height 13
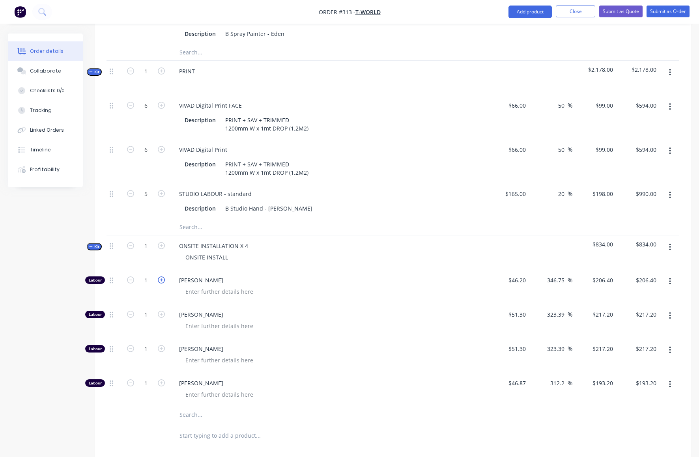
click at [161, 278] on icon "button" at bounding box center [161, 279] width 7 height 7
type input "2"
type input "$412.80"
click at [161, 278] on icon "button" at bounding box center [161, 279] width 7 height 7
type input "3"
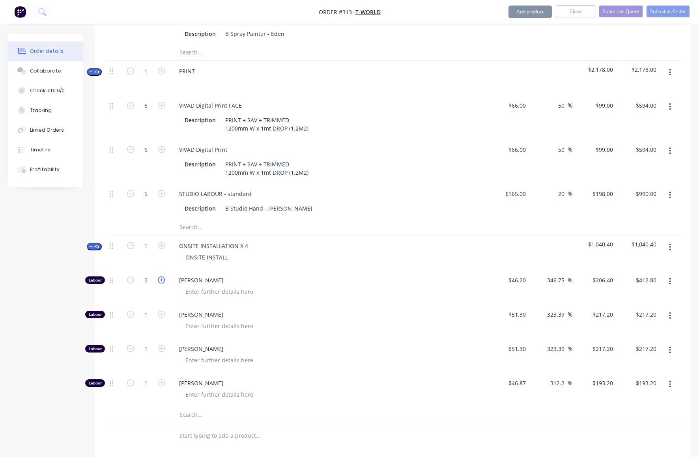
type input "$619.20"
click at [160, 312] on icon "button" at bounding box center [161, 314] width 7 height 7
type input "2"
type input "$434.40"
click at [160, 312] on icon "button" at bounding box center [161, 314] width 7 height 7
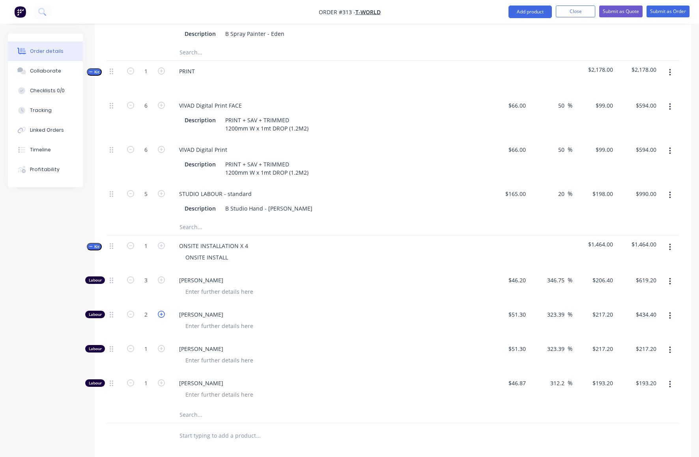
type input "3"
type input "$651.60"
click at [160, 312] on icon "button" at bounding box center [161, 314] width 7 height 7
type input "4"
type input "$868.80"
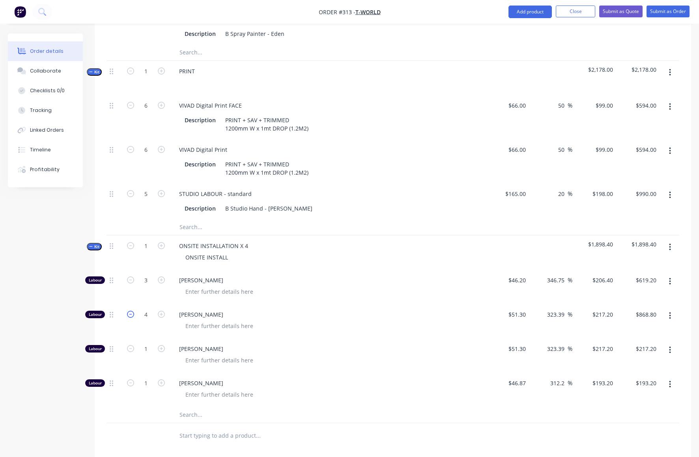
click at [130, 313] on icon "button" at bounding box center [130, 314] width 7 height 7
type input "3"
type input "$651.60"
click at [671, 349] on button "button" at bounding box center [669, 350] width 19 height 14
click at [624, 402] on div "Delete" at bounding box center [641, 402] width 61 height 11
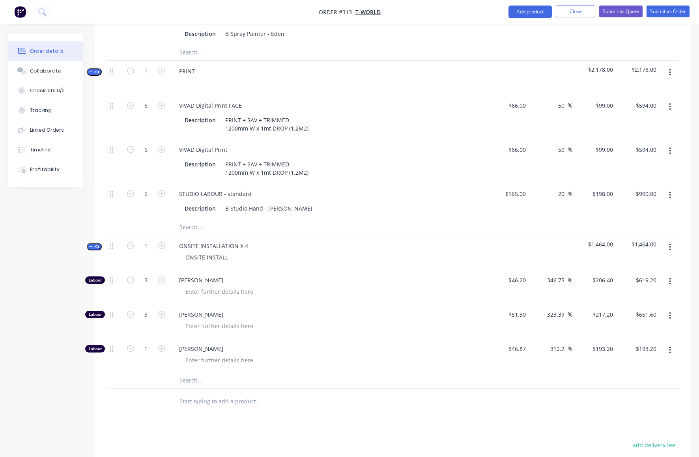
click at [668, 350] on button "button" at bounding box center [669, 350] width 19 height 14
click at [626, 399] on div "Delete" at bounding box center [641, 402] width 61 height 11
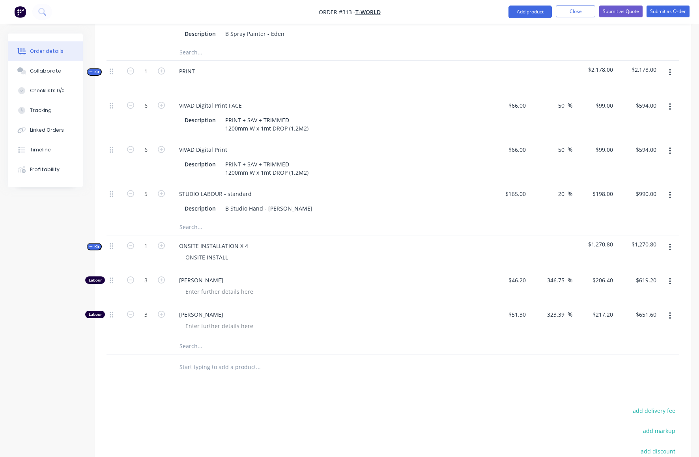
click at [435, 371] on div at bounding box center [312, 367] width 278 height 16
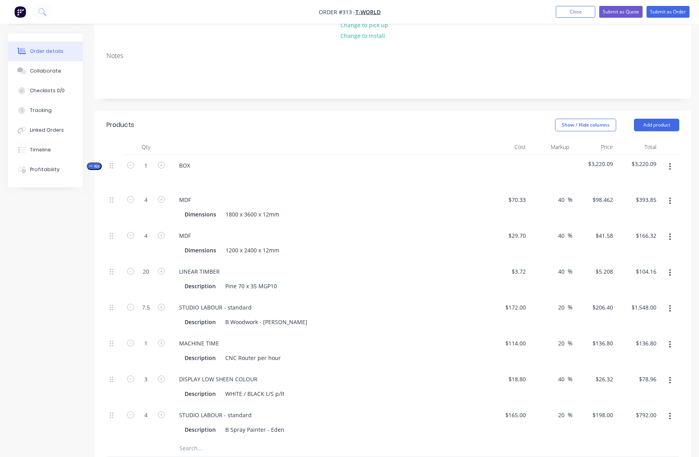
scroll to position [57, 0]
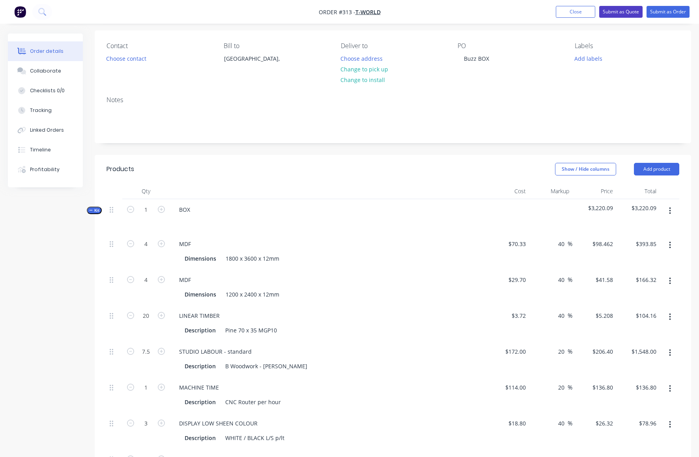
click at [613, 11] on button "Submit as Quote" at bounding box center [620, 12] width 43 height 12
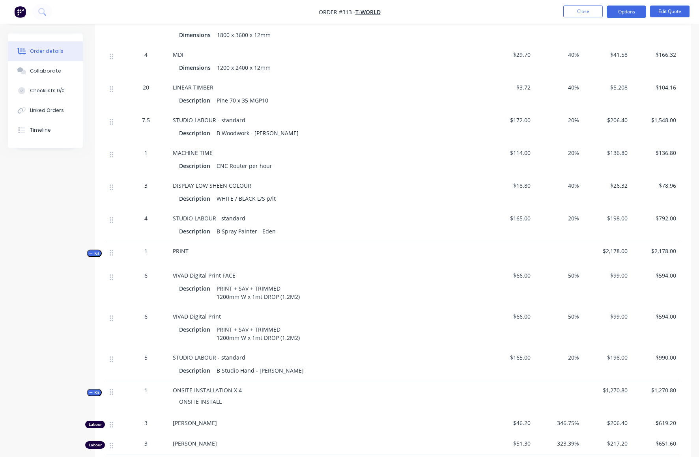
scroll to position [270, 0]
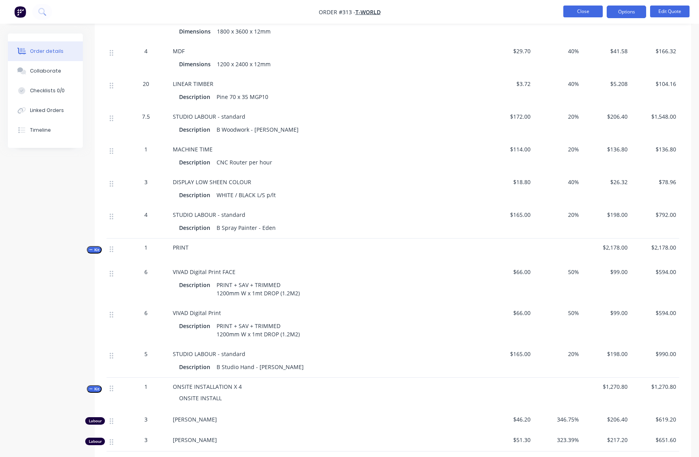
click at [583, 11] on button "Close" at bounding box center [582, 12] width 39 height 12
